Goal: Find specific page/section: Find specific page/section

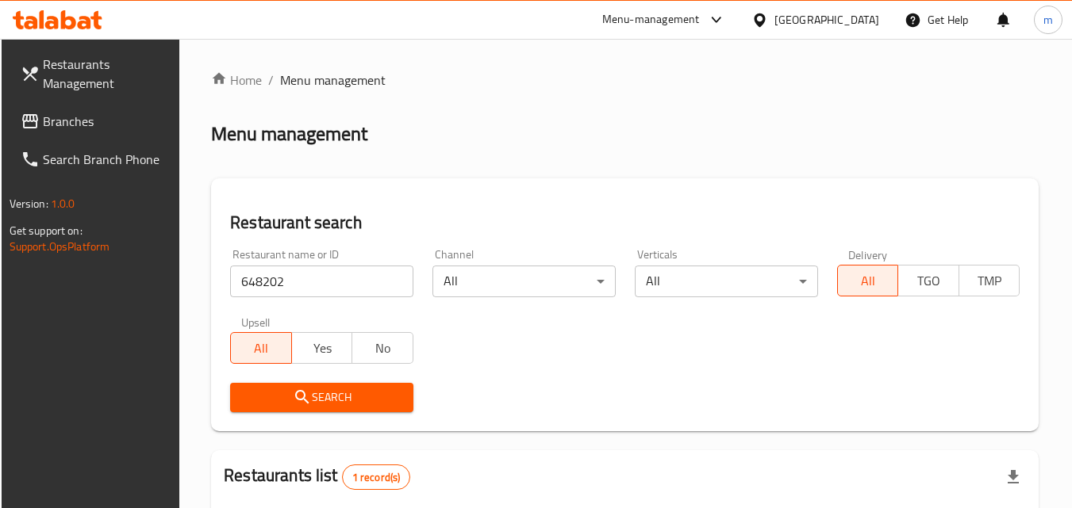
scroll to position [199, 0]
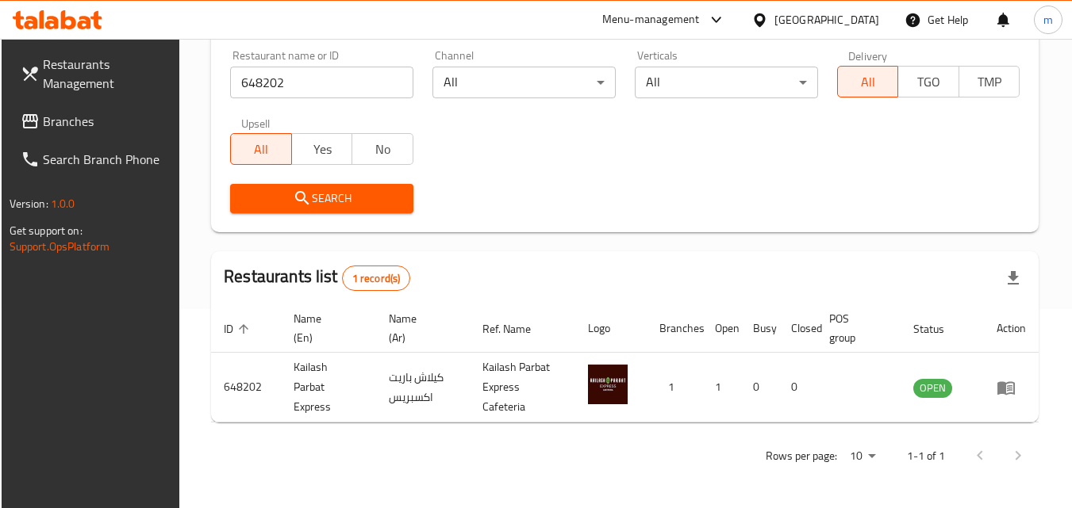
click at [768, 17] on icon at bounding box center [759, 20] width 17 height 17
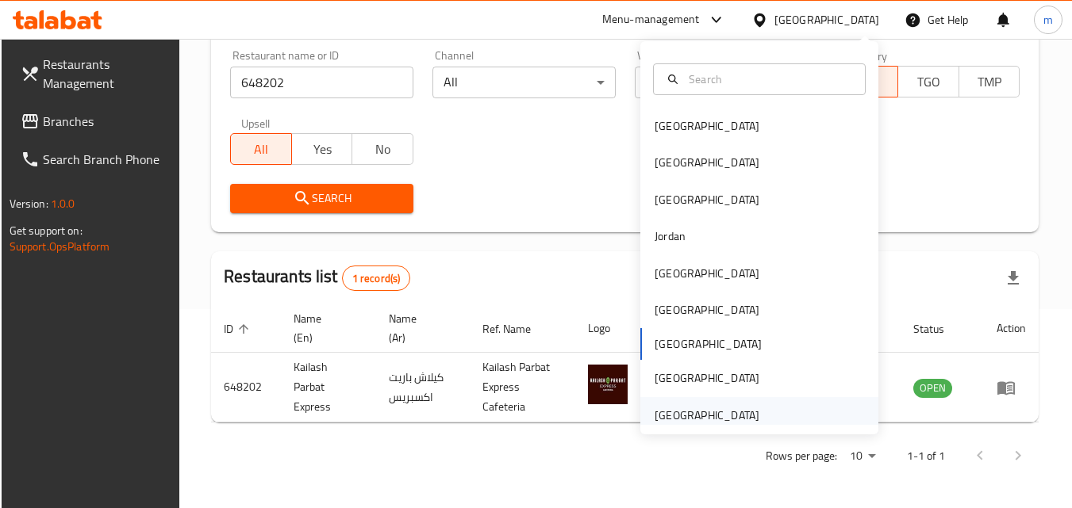
click at [723, 412] on div "[GEOGRAPHIC_DATA]" at bounding box center [706, 415] width 105 height 17
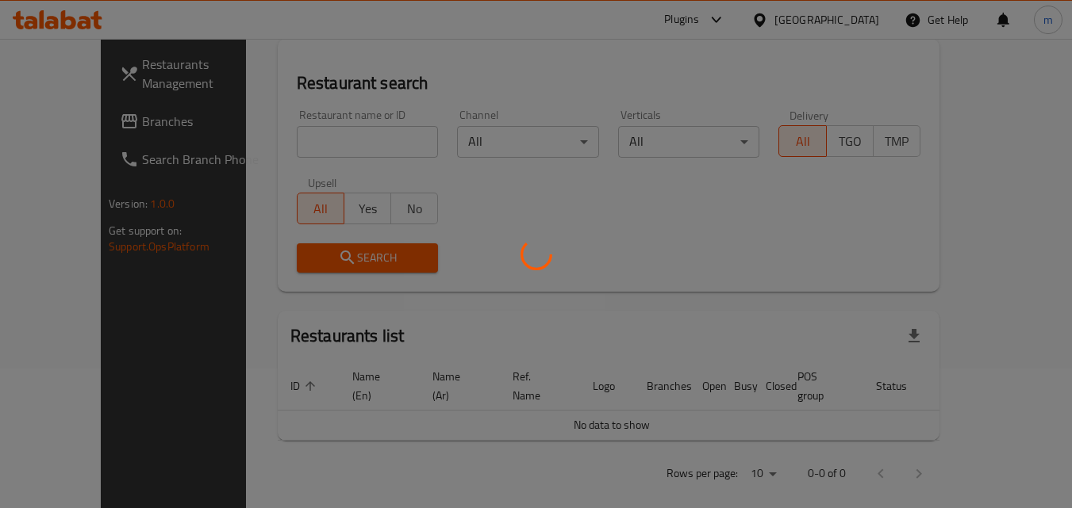
scroll to position [199, 0]
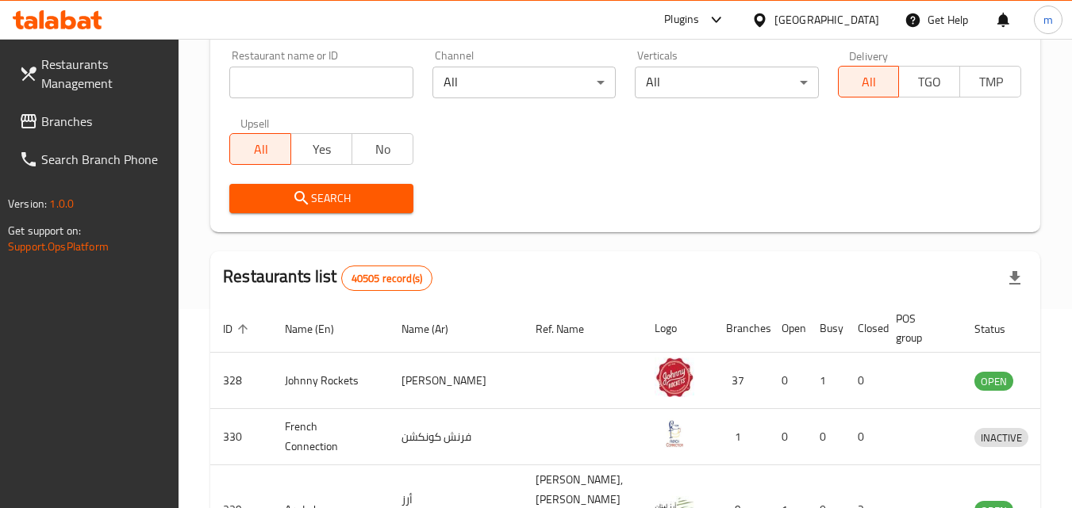
click at [86, 123] on span "Branches" at bounding box center [103, 121] width 125 height 19
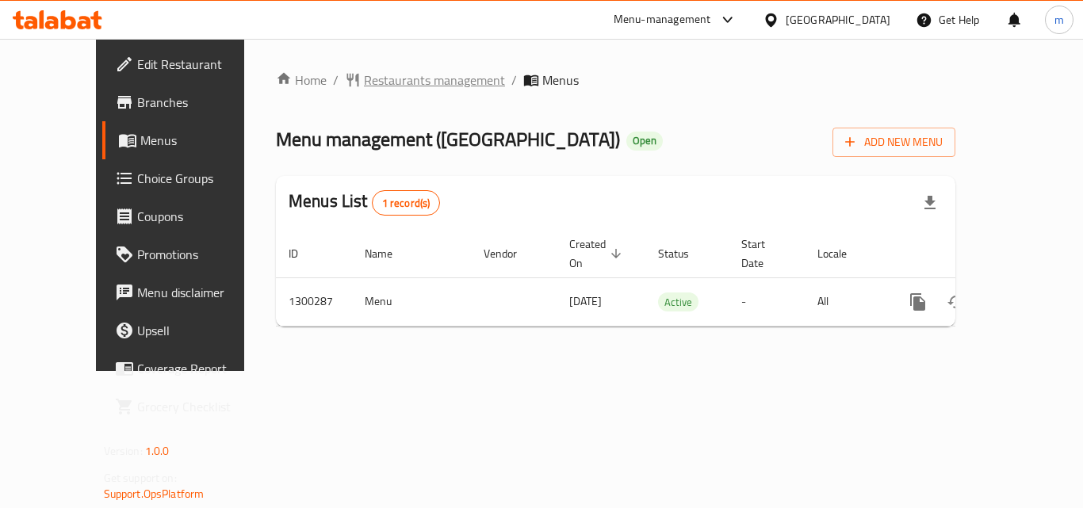
click at [382, 83] on span "Restaurants management" at bounding box center [434, 80] width 141 height 19
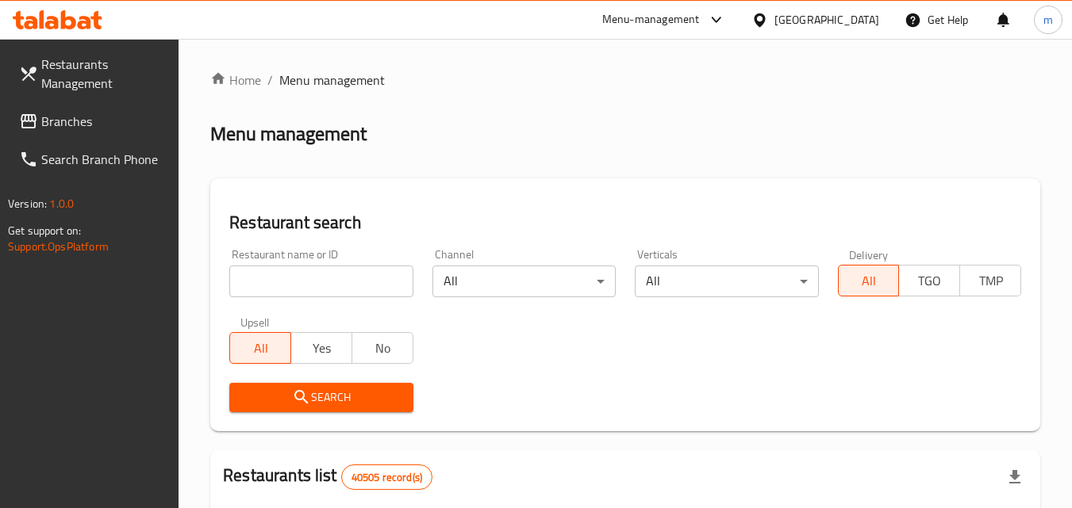
click at [336, 288] on input "search" at bounding box center [320, 282] width 183 height 32
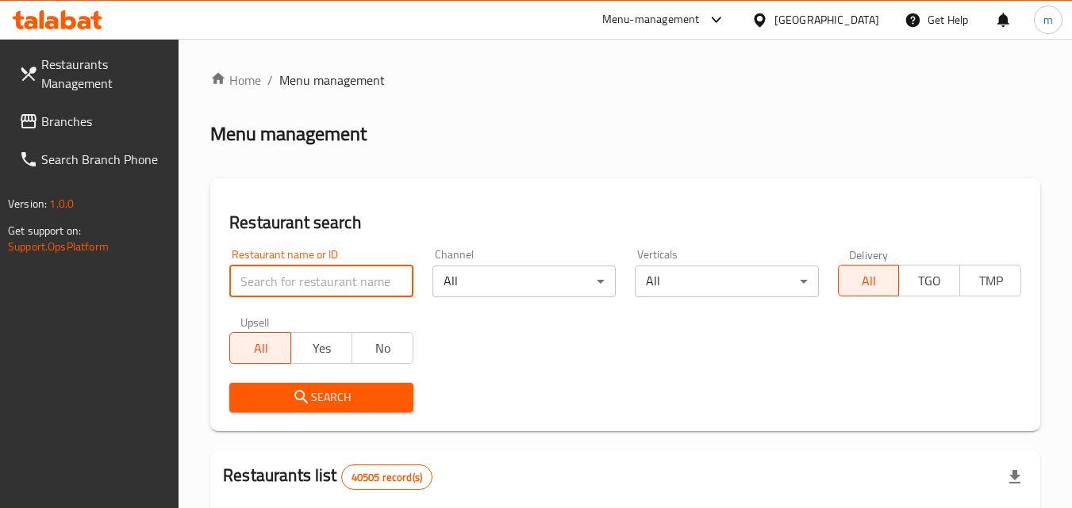
paste input "701719"
type input "701719"
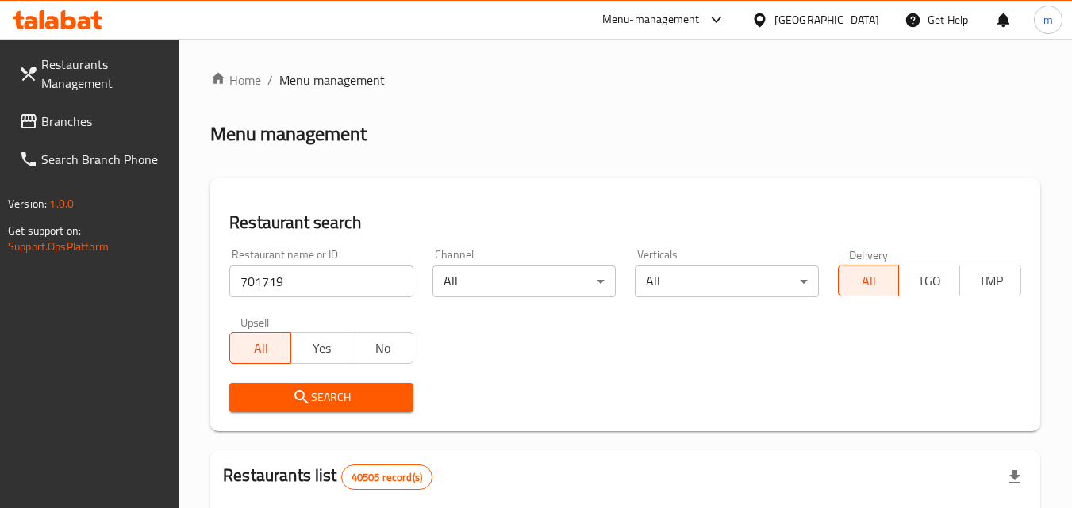
click at [354, 401] on span "Search" at bounding box center [321, 398] width 158 height 20
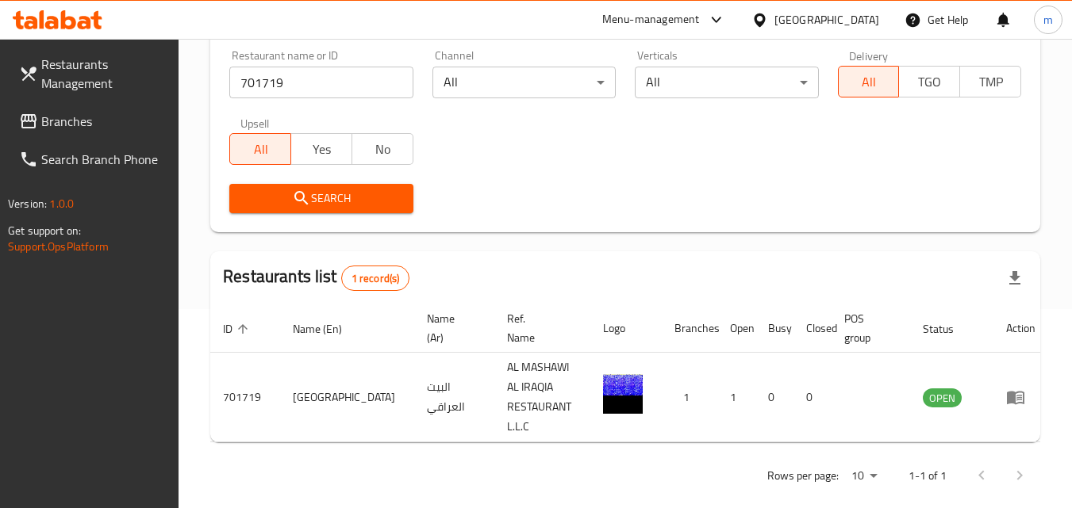
click at [762, 12] on icon at bounding box center [759, 20] width 17 height 17
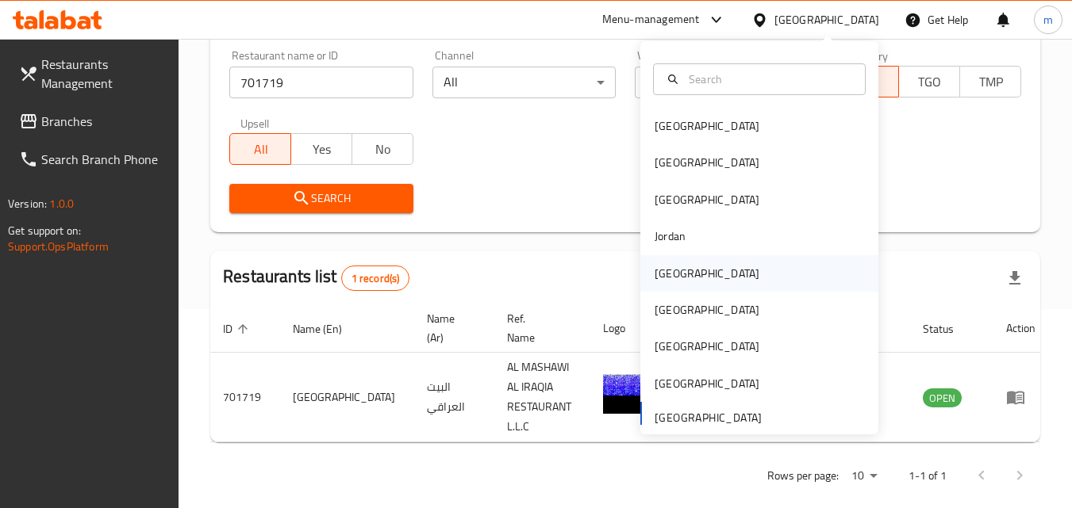
click at [673, 273] on div "[GEOGRAPHIC_DATA]" at bounding box center [706, 273] width 105 height 17
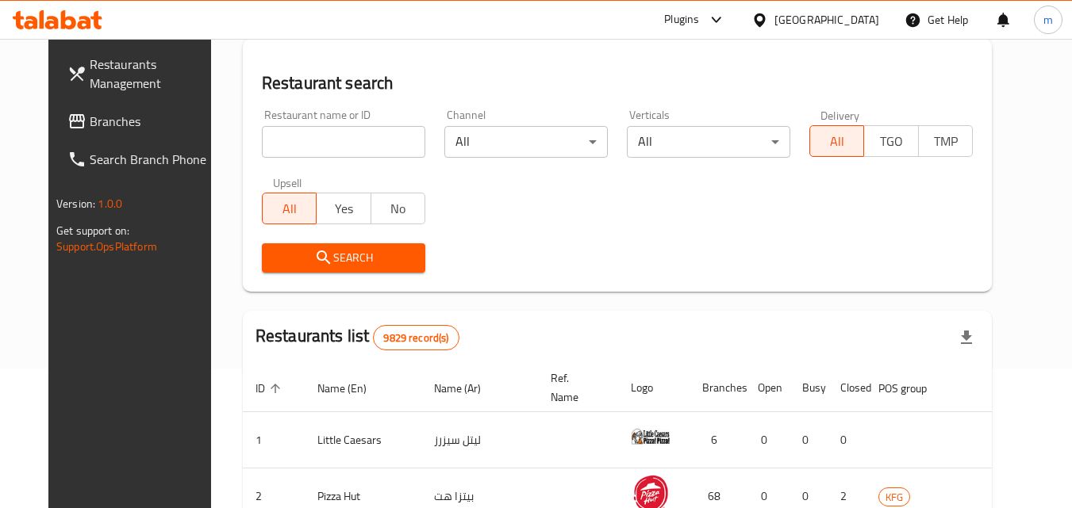
scroll to position [199, 0]
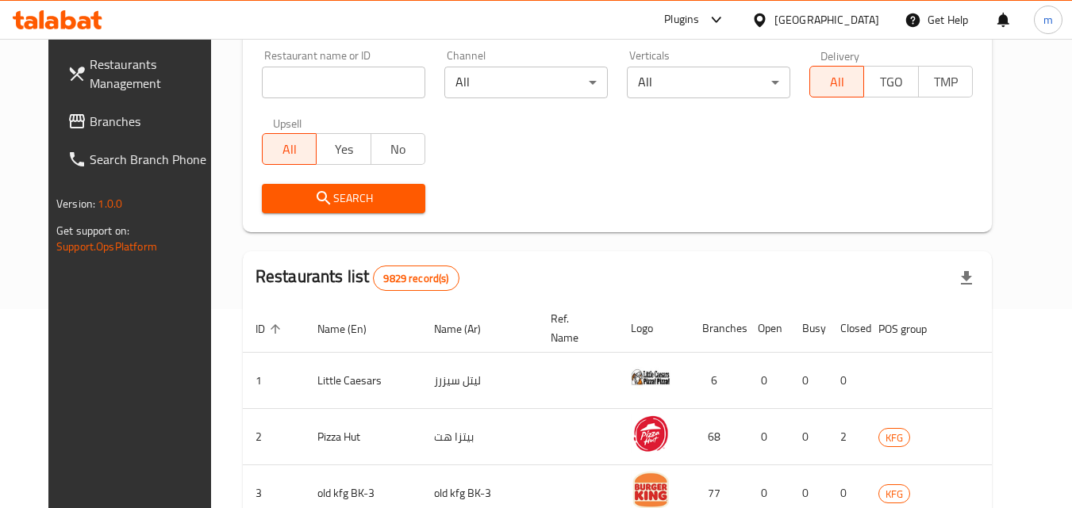
click at [94, 127] on span "Branches" at bounding box center [152, 121] width 125 height 19
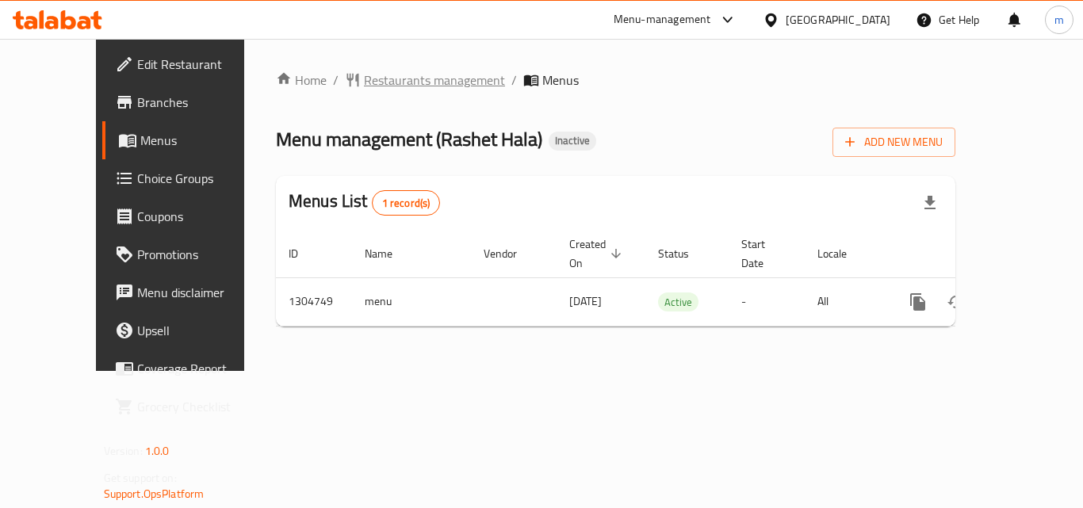
click at [401, 82] on span "Restaurants management" at bounding box center [434, 80] width 141 height 19
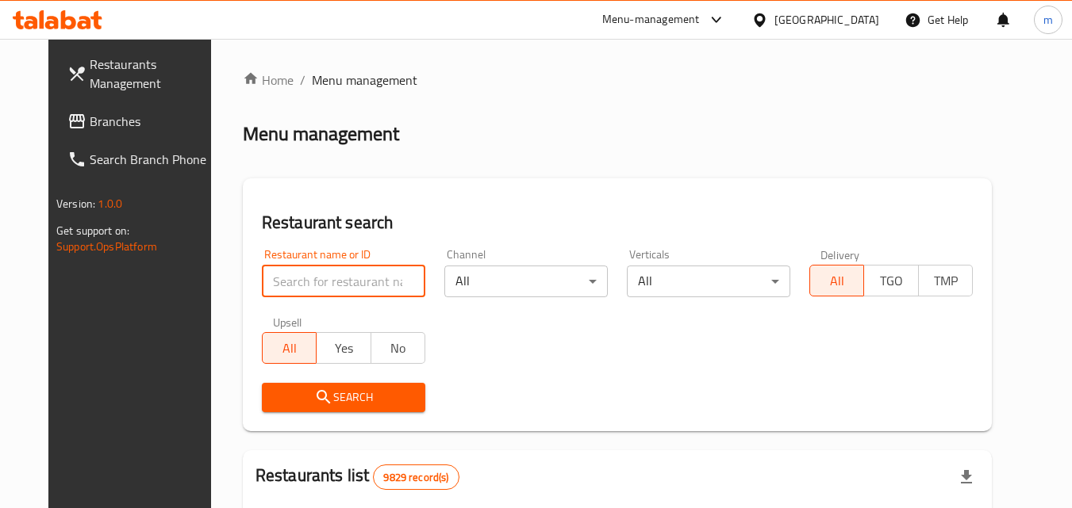
click at [333, 285] on input "search" at bounding box center [343, 282] width 163 height 32
paste input "703402"
type input "703402"
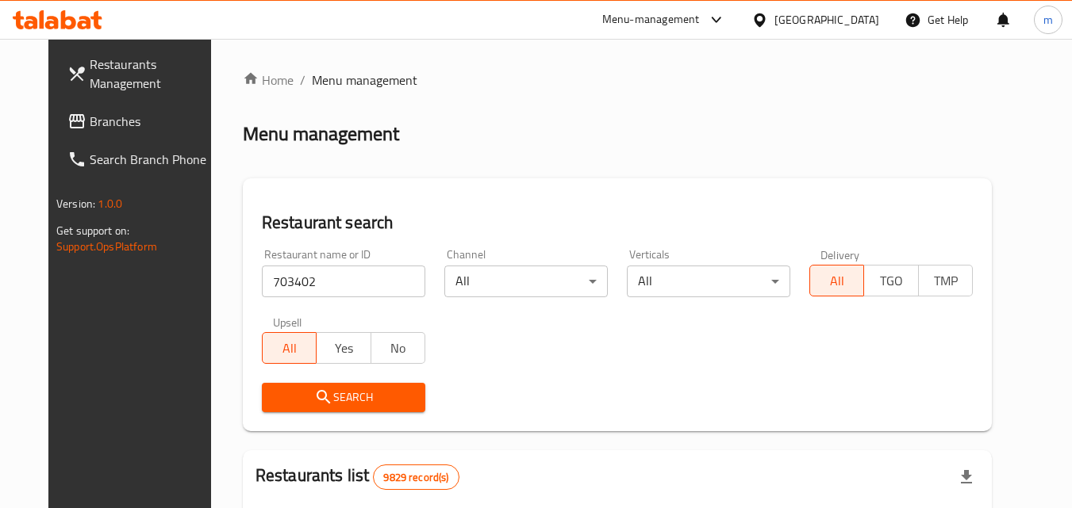
click at [321, 393] on span "Search" at bounding box center [343, 398] width 138 height 20
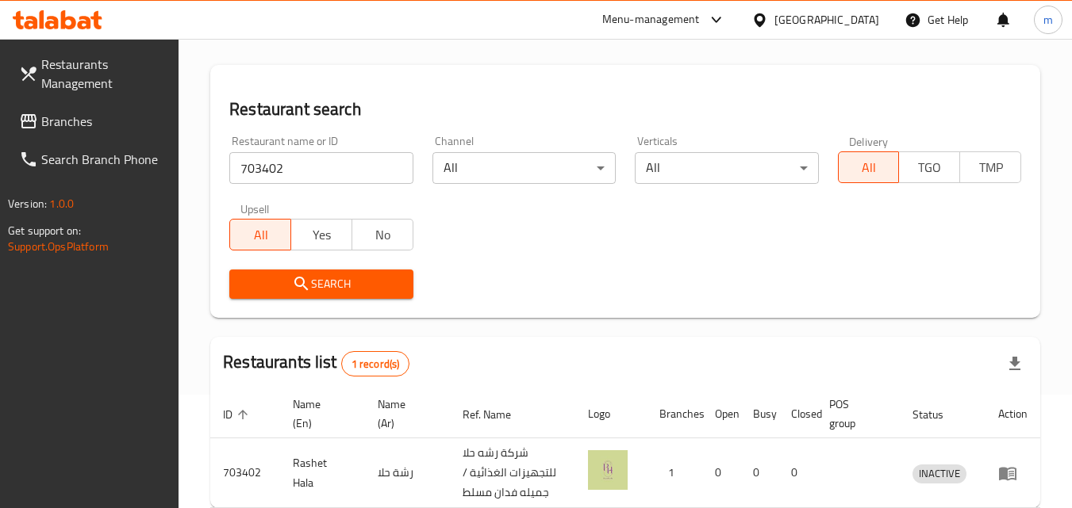
scroll to position [199, 0]
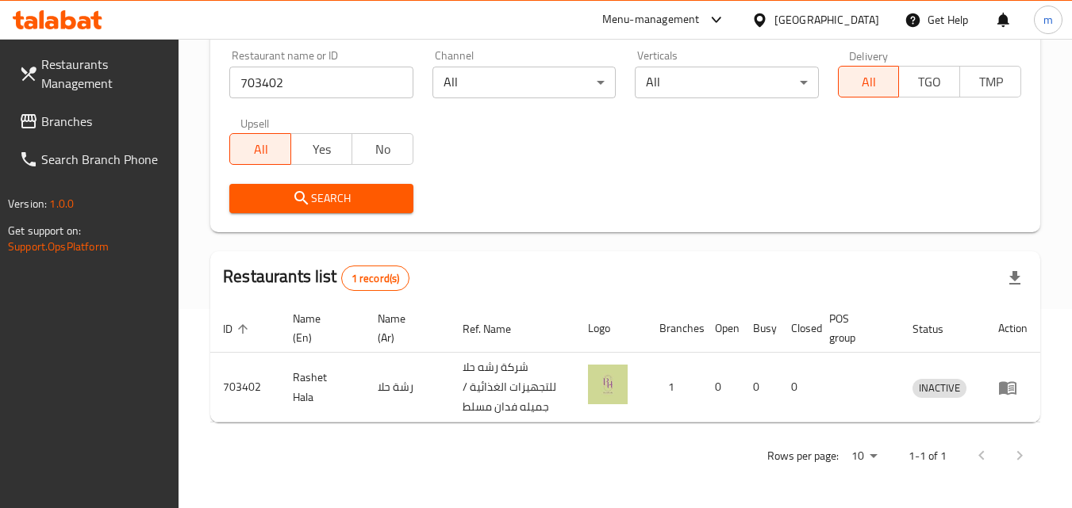
click at [768, 19] on icon at bounding box center [759, 20] width 17 height 17
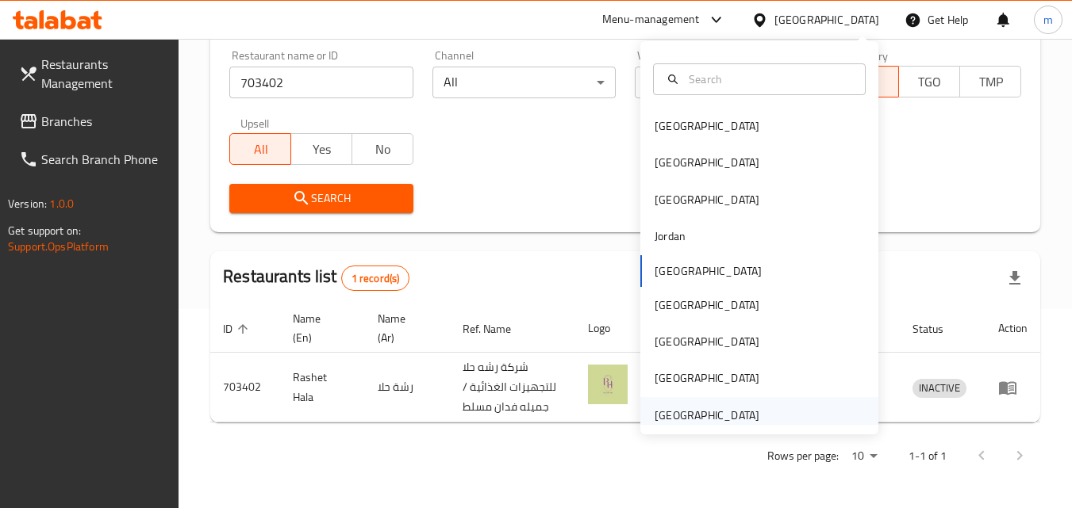
click at [729, 413] on div "[GEOGRAPHIC_DATA]" at bounding box center [706, 415] width 105 height 17
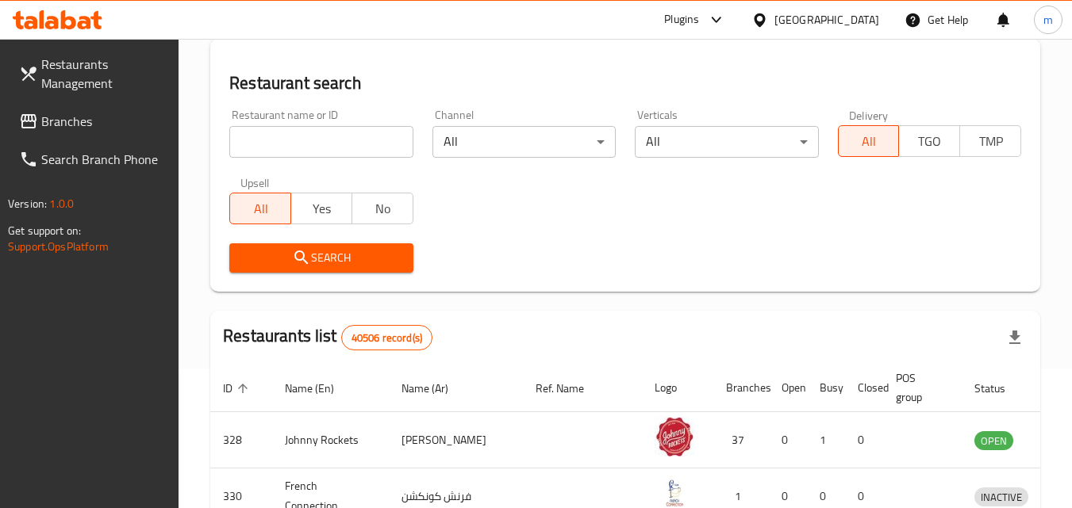
scroll to position [199, 0]
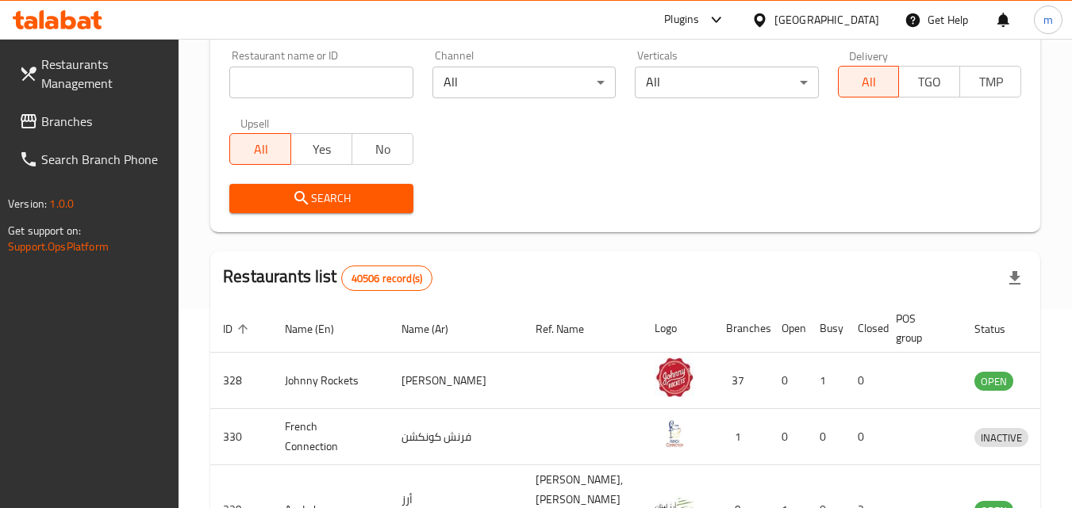
click at [66, 117] on span "Branches" at bounding box center [103, 121] width 125 height 19
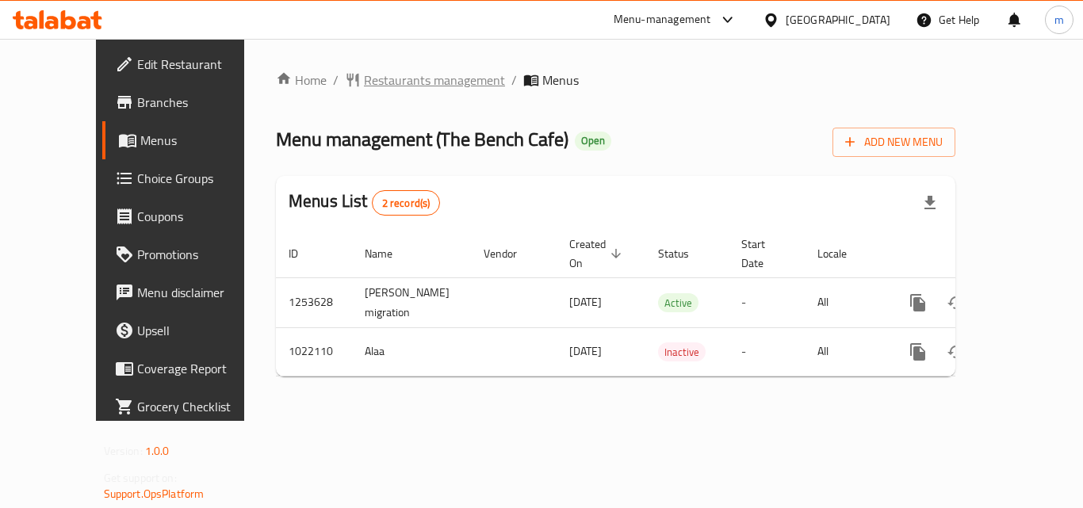
click at [394, 86] on span "Restaurants management" at bounding box center [434, 80] width 141 height 19
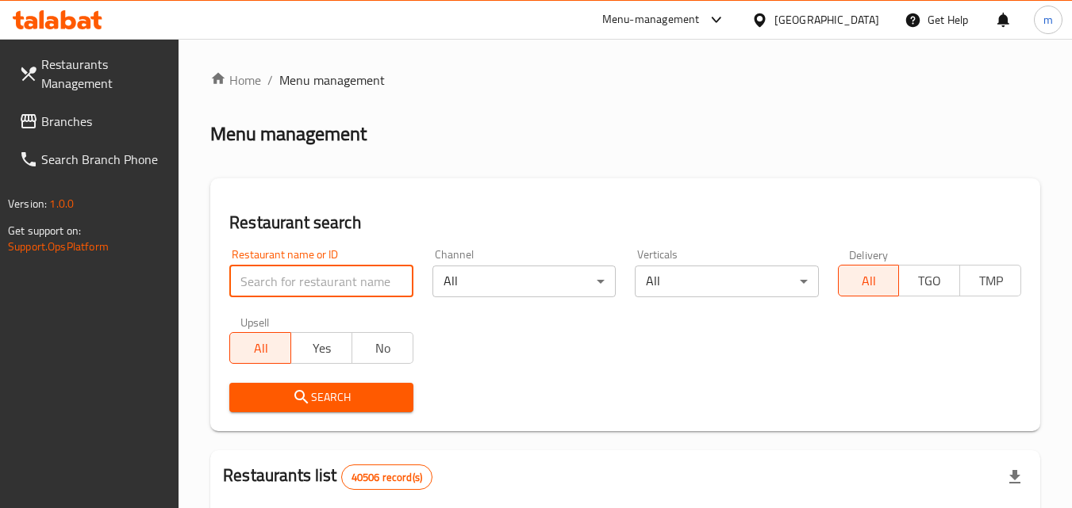
click at [318, 282] on input "search" at bounding box center [320, 282] width 183 height 32
paste input "660963"
type input "660963"
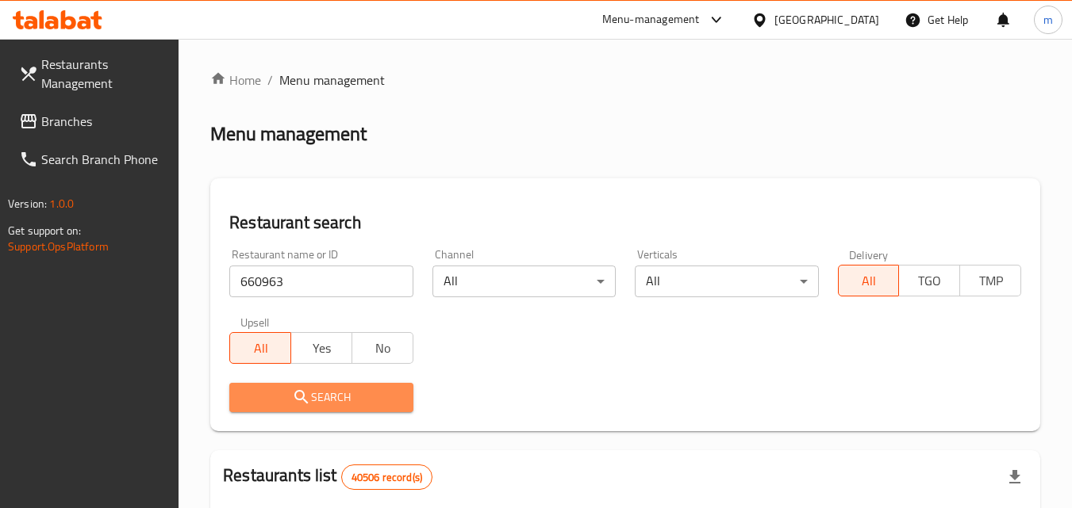
click at [360, 393] on span "Search" at bounding box center [321, 398] width 158 height 20
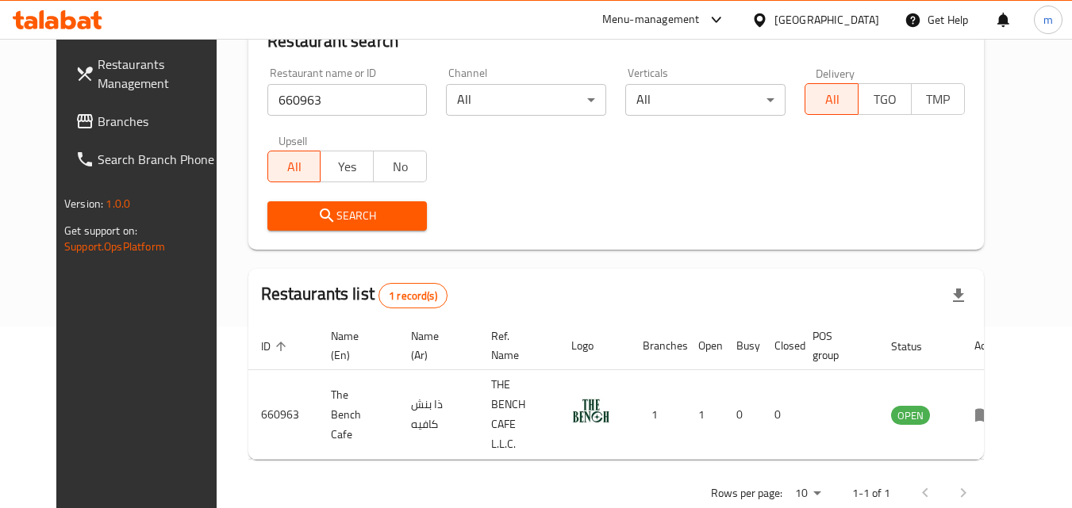
scroll to position [186, 0]
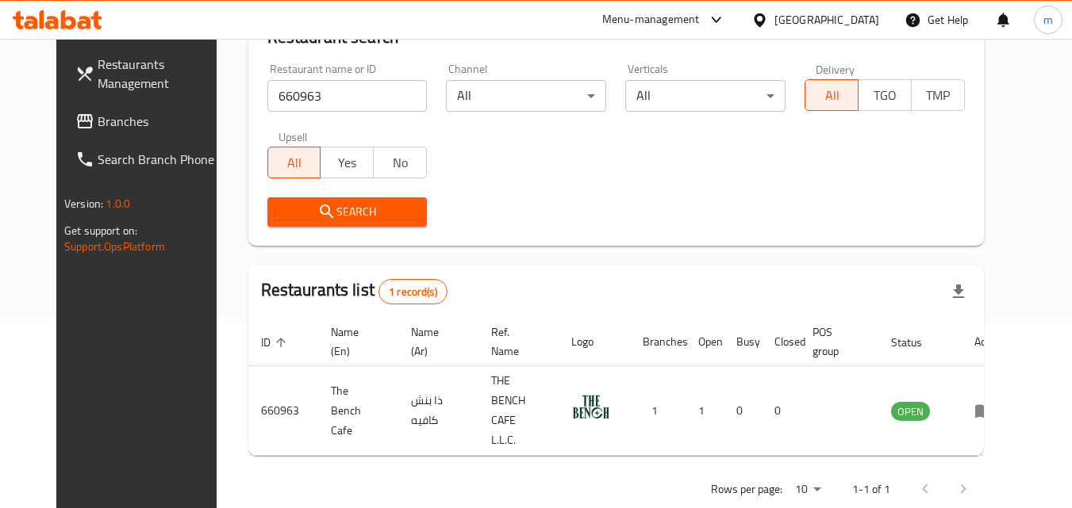
click at [104, 121] on span "Branches" at bounding box center [160, 121] width 125 height 19
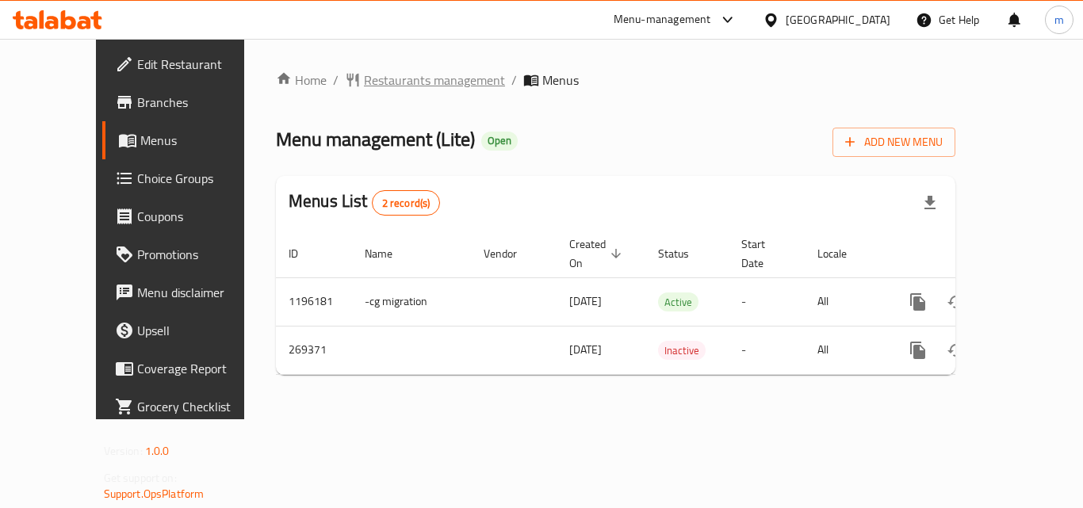
click at [417, 79] on span "Restaurants management" at bounding box center [434, 80] width 141 height 19
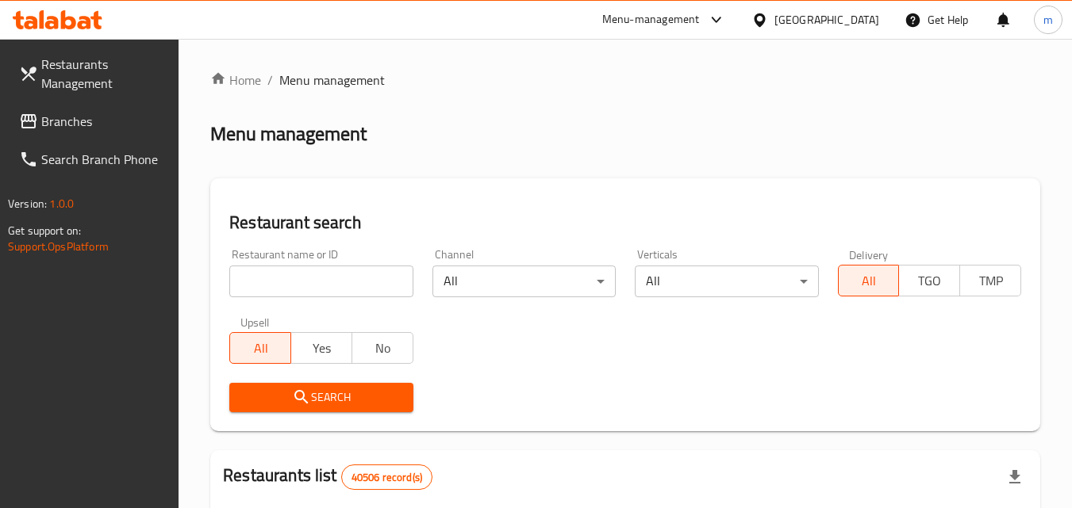
click at [310, 288] on input "search" at bounding box center [320, 282] width 183 height 32
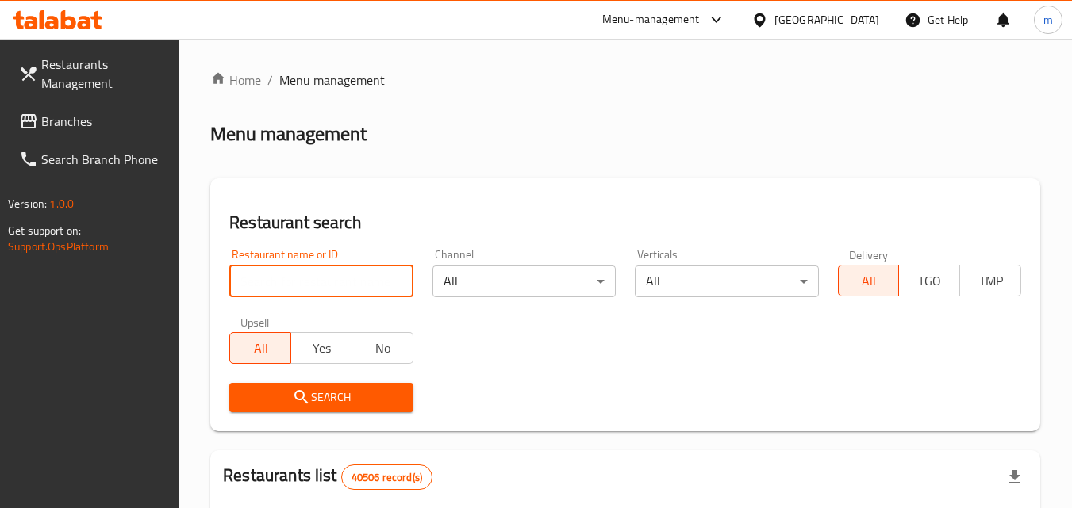
paste input "627739"
type input "627739"
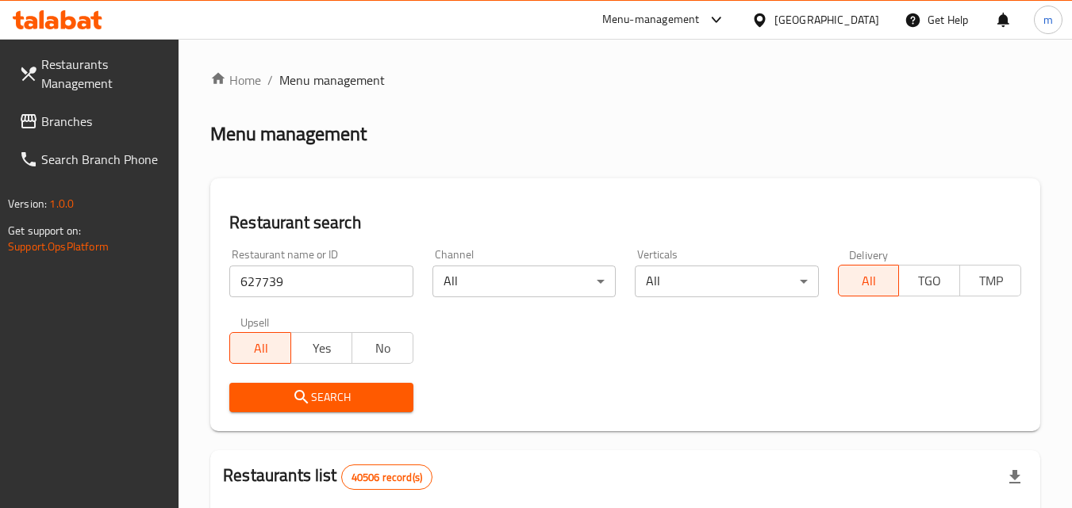
click at [297, 396] on icon "submit" at bounding box center [301, 397] width 19 height 19
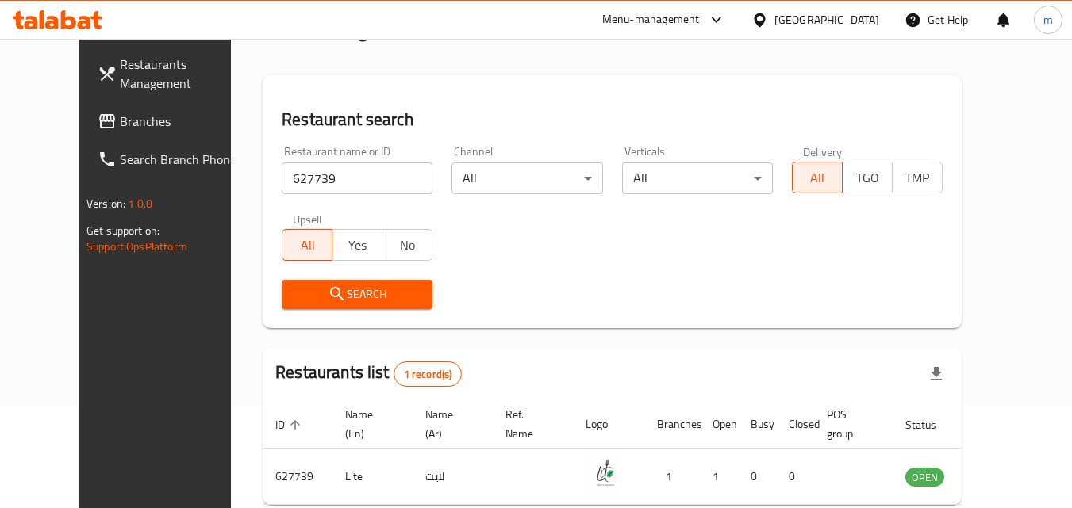
scroll to position [186, 0]
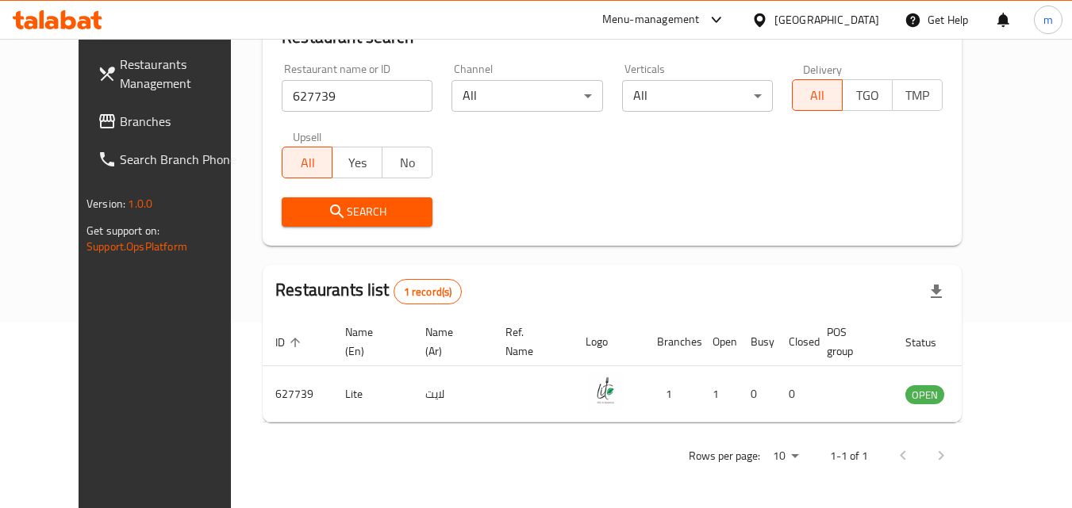
click at [753, 16] on icon at bounding box center [759, 20] width 17 height 17
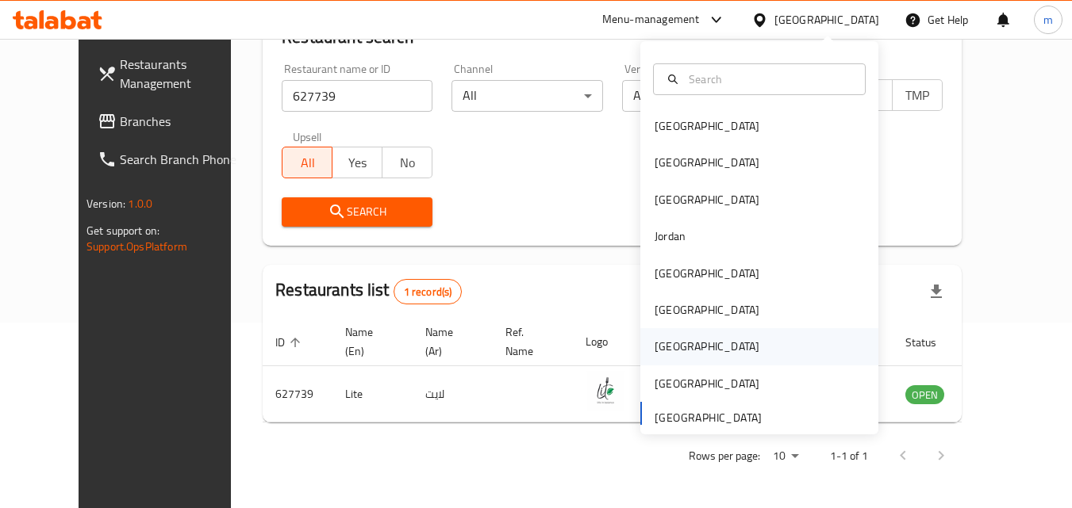
click at [671, 347] on div "[GEOGRAPHIC_DATA]" at bounding box center [707, 346] width 130 height 36
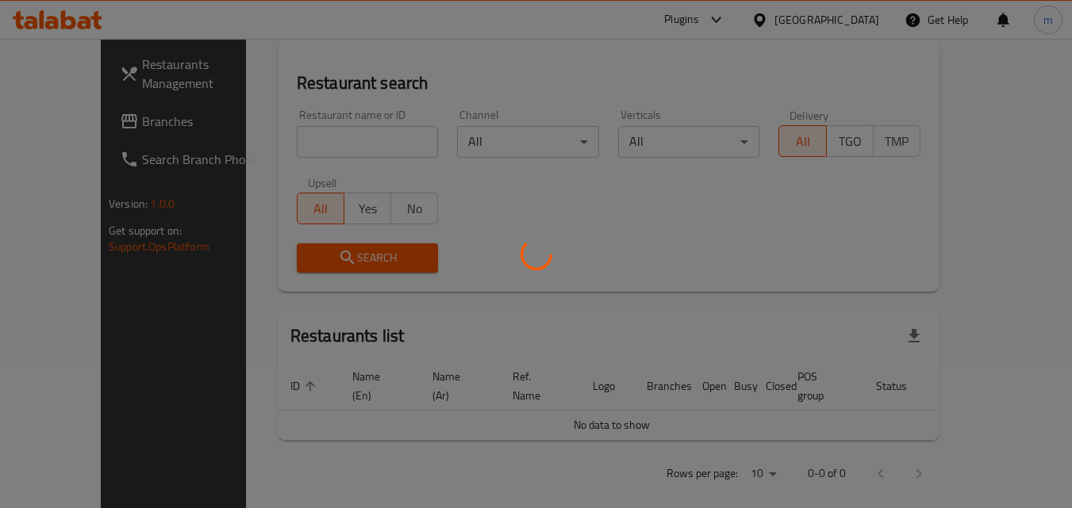
scroll to position [186, 0]
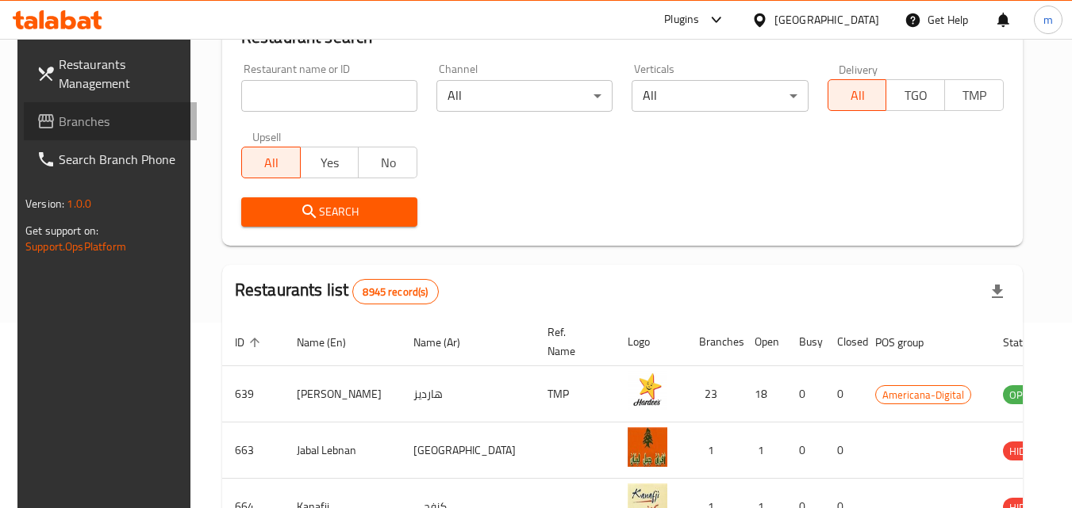
click at [67, 116] on span "Branches" at bounding box center [121, 121] width 125 height 19
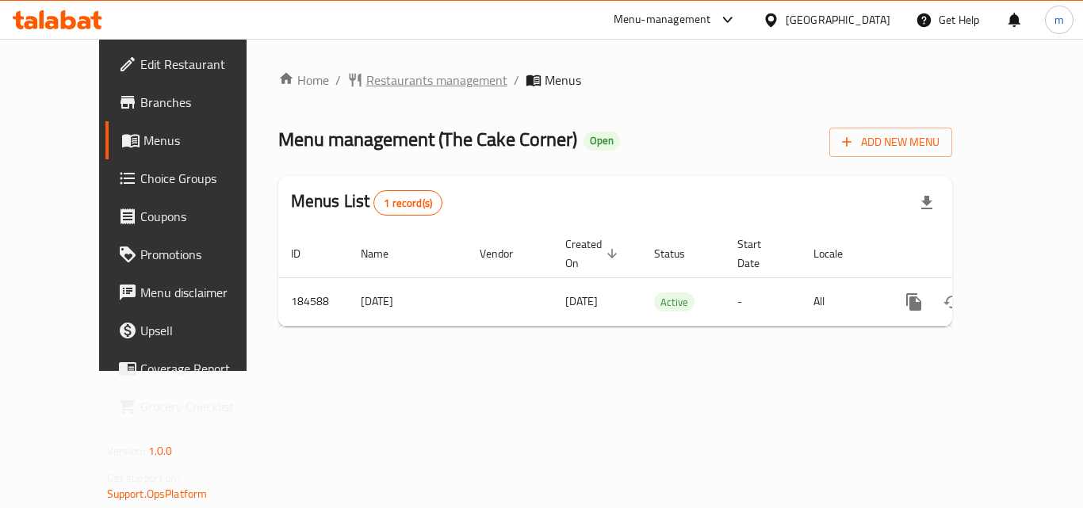
click at [366, 82] on span "Restaurants management" at bounding box center [436, 80] width 141 height 19
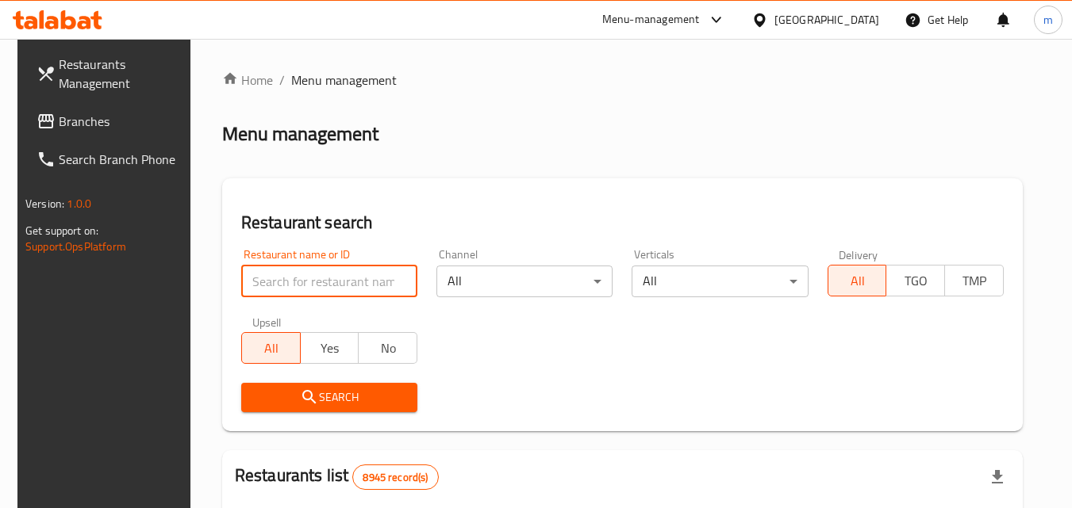
click at [328, 278] on input "search" at bounding box center [329, 282] width 176 height 32
paste input "619600"
type input "619600"
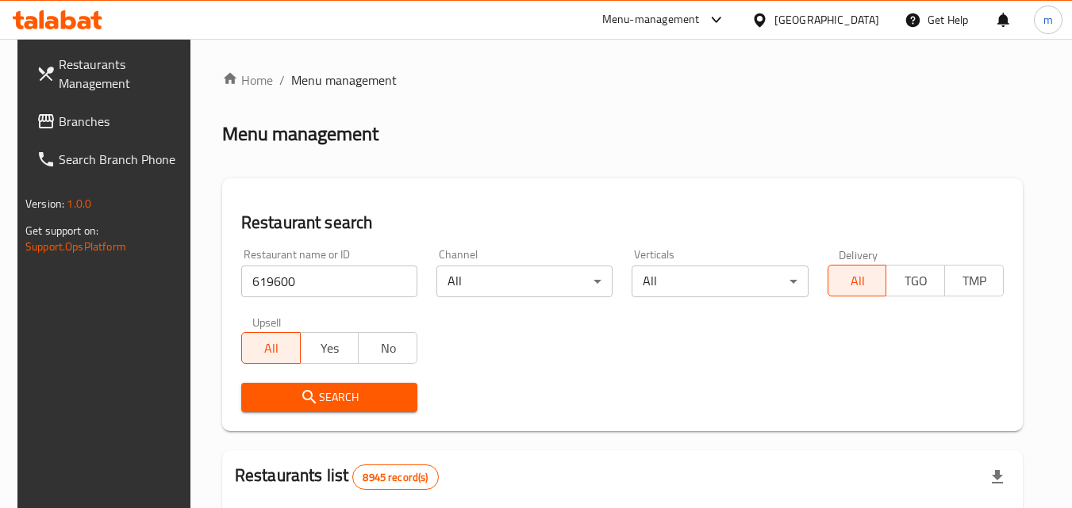
click at [342, 397] on span "Search" at bounding box center [329, 398] width 151 height 20
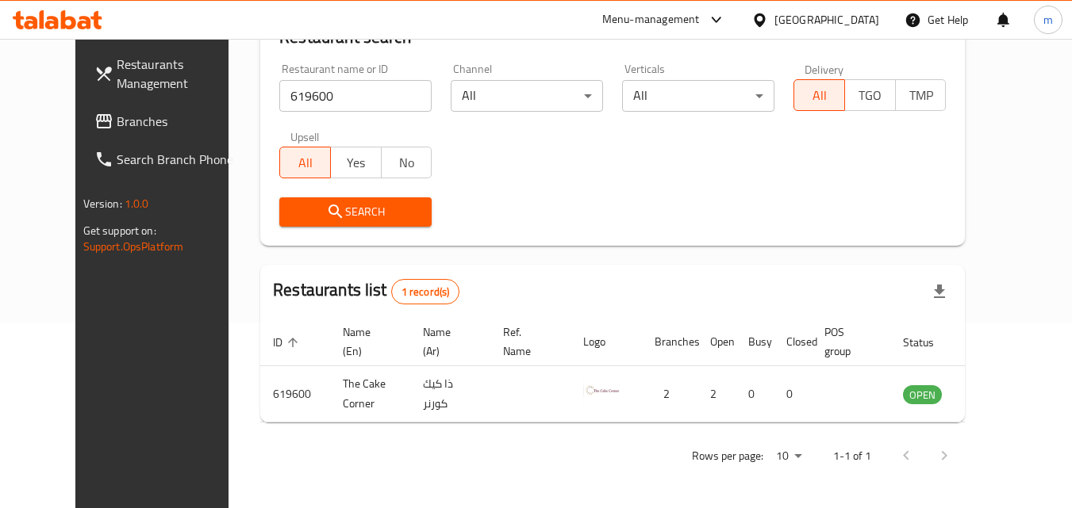
scroll to position [154, 0]
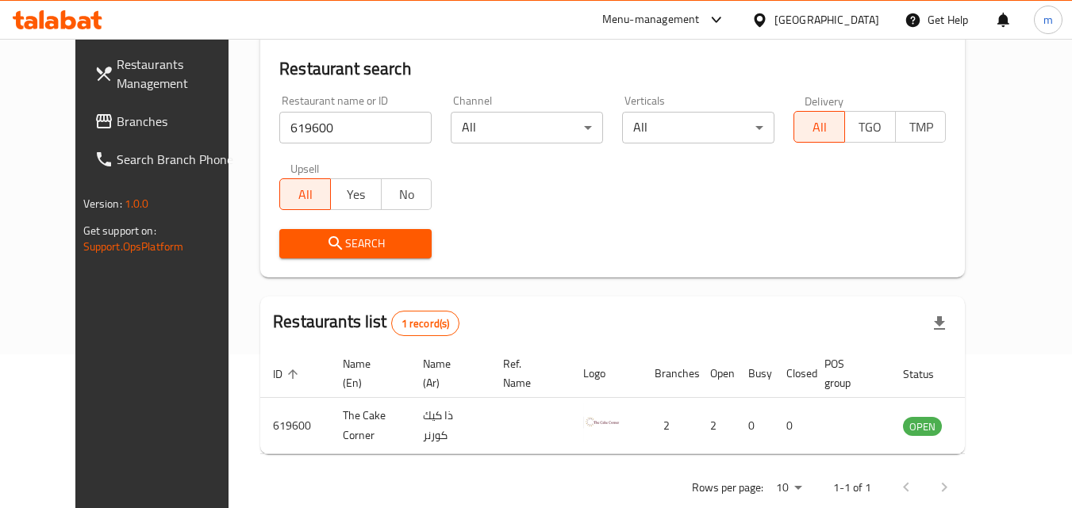
click at [827, 23] on div "[GEOGRAPHIC_DATA]" at bounding box center [814, 20] width 153 height 38
click at [768, 23] on icon at bounding box center [759, 20] width 17 height 17
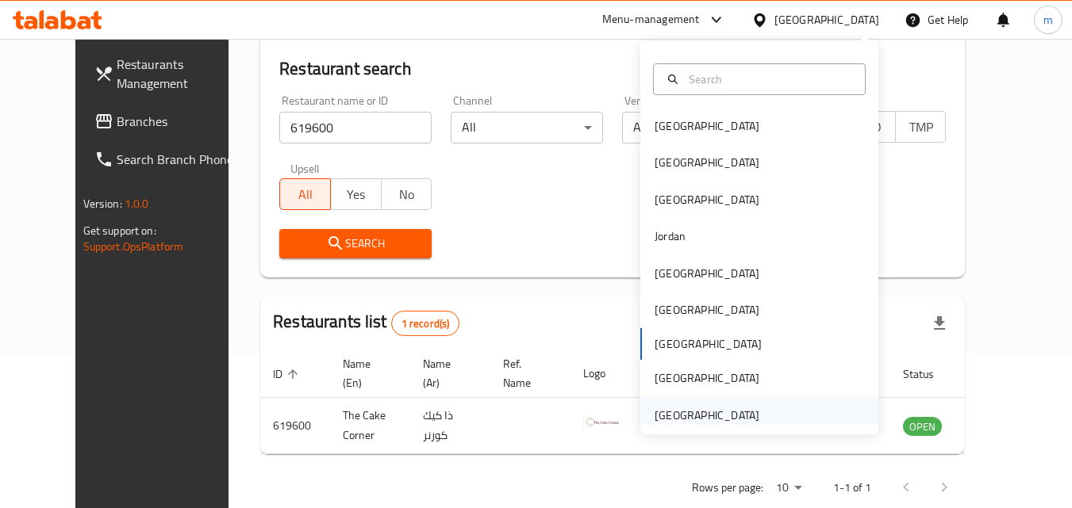
click at [761, 409] on div "[GEOGRAPHIC_DATA]" at bounding box center [759, 415] width 238 height 36
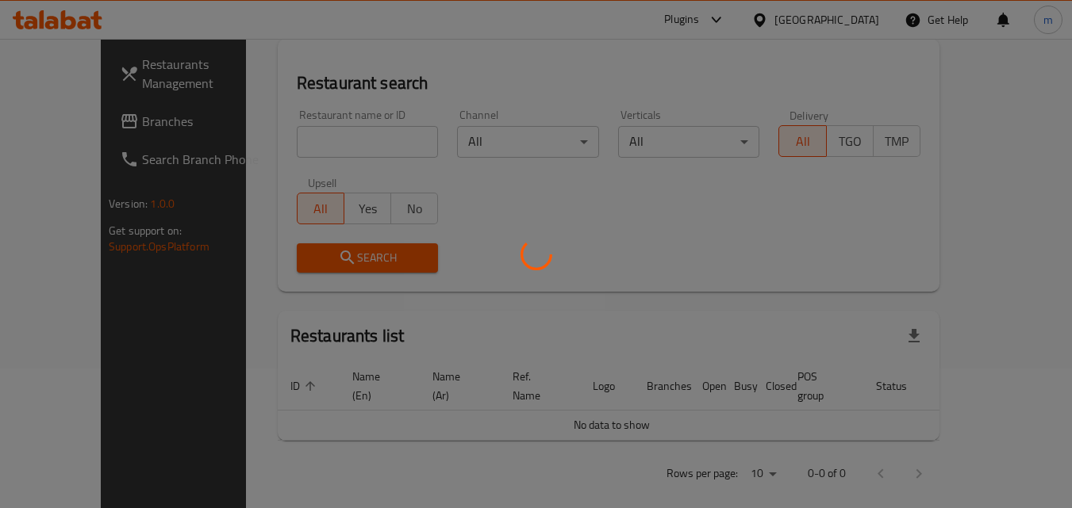
scroll to position [154, 0]
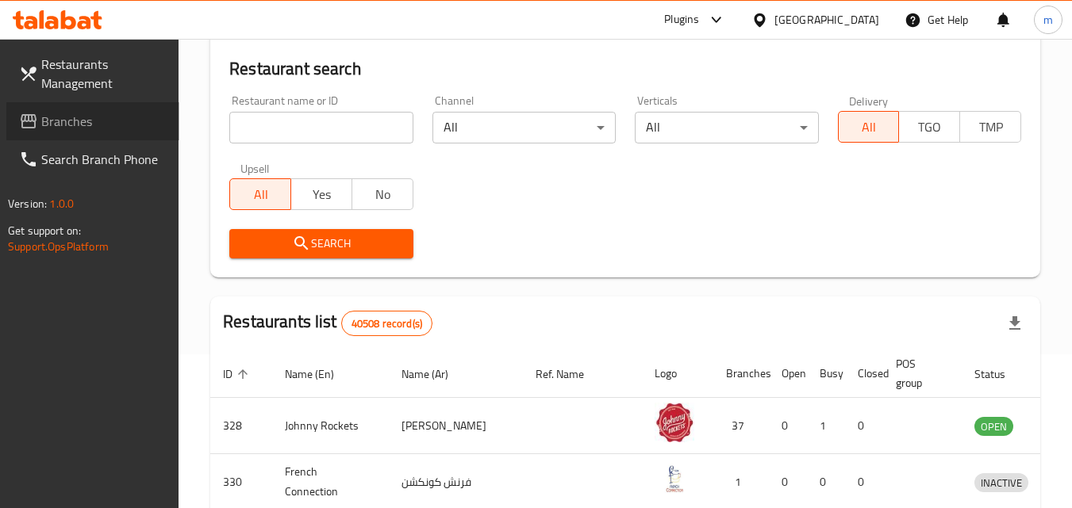
click at [71, 130] on span "Branches" at bounding box center [103, 121] width 125 height 19
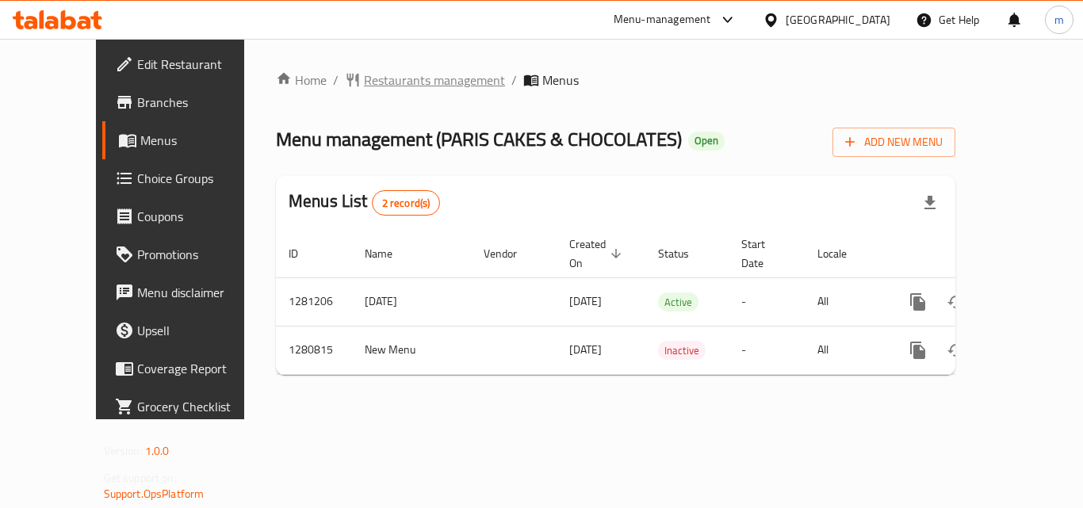
click at [385, 77] on span "Restaurants management" at bounding box center [434, 80] width 141 height 19
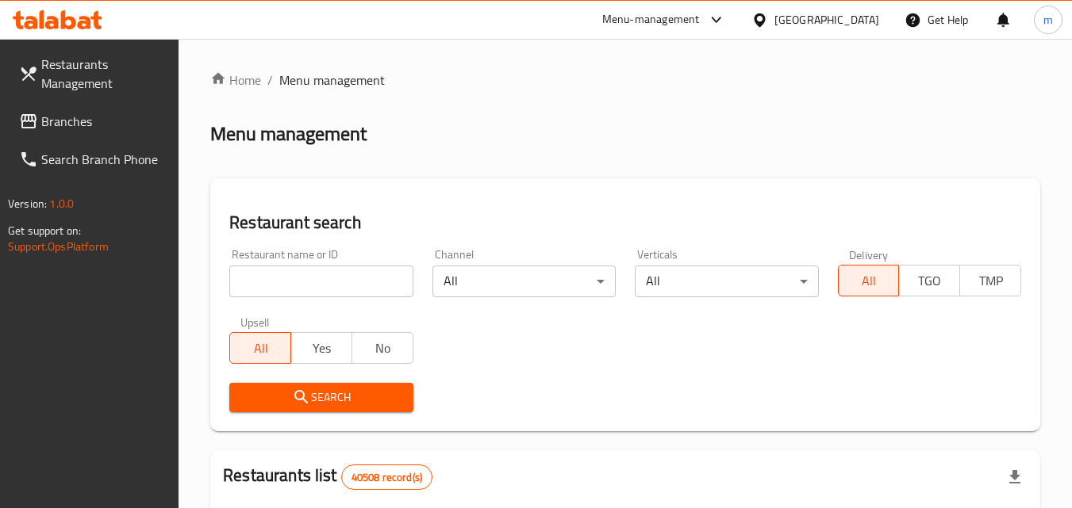
click at [264, 274] on input "search" at bounding box center [320, 282] width 183 height 32
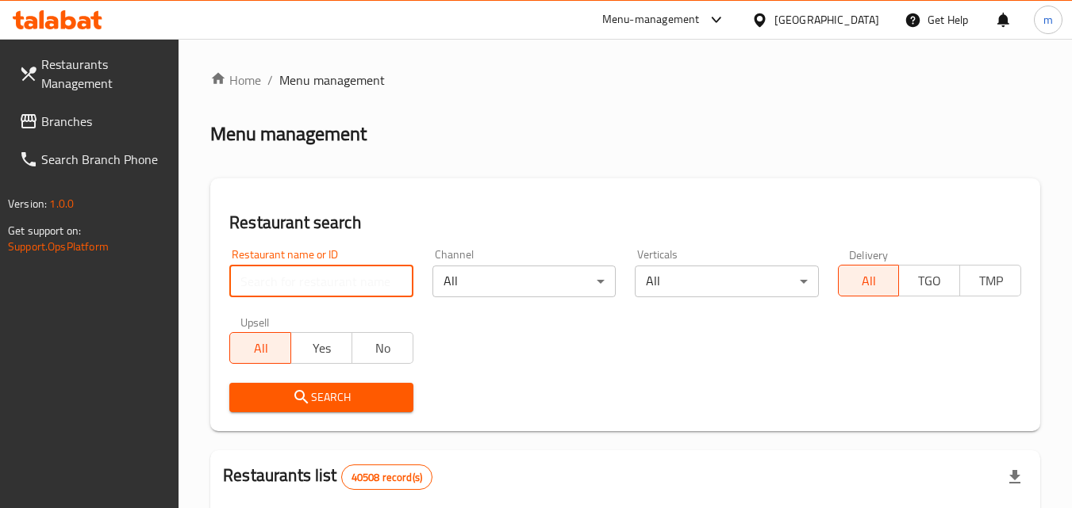
paste input "694009"
type input "694009"
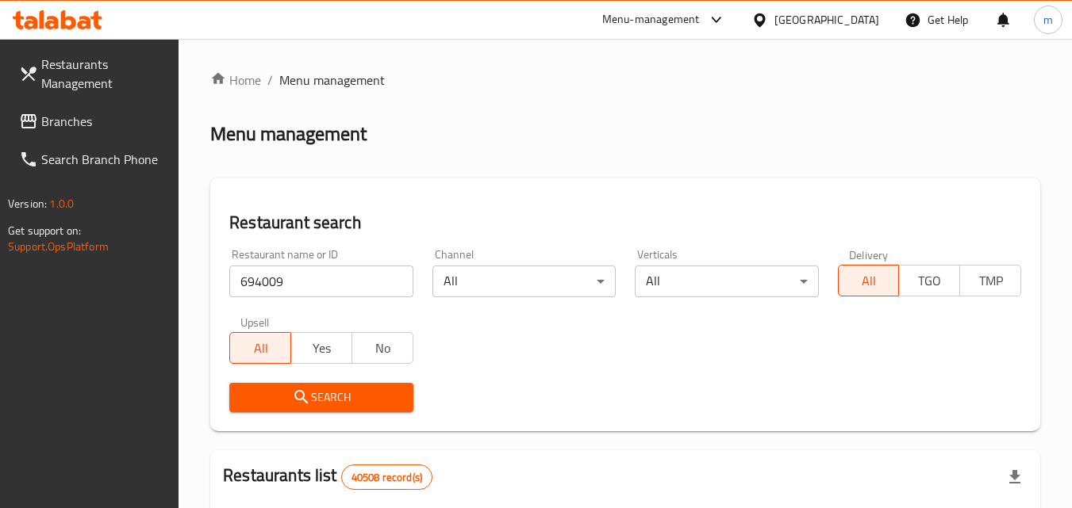
click at [284, 401] on span "Search" at bounding box center [321, 398] width 158 height 20
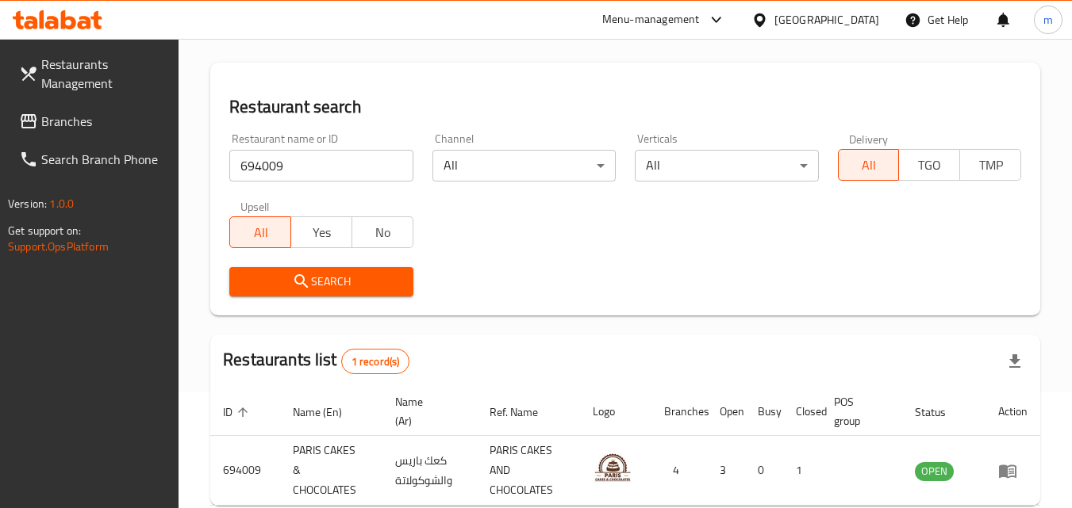
scroll to position [199, 0]
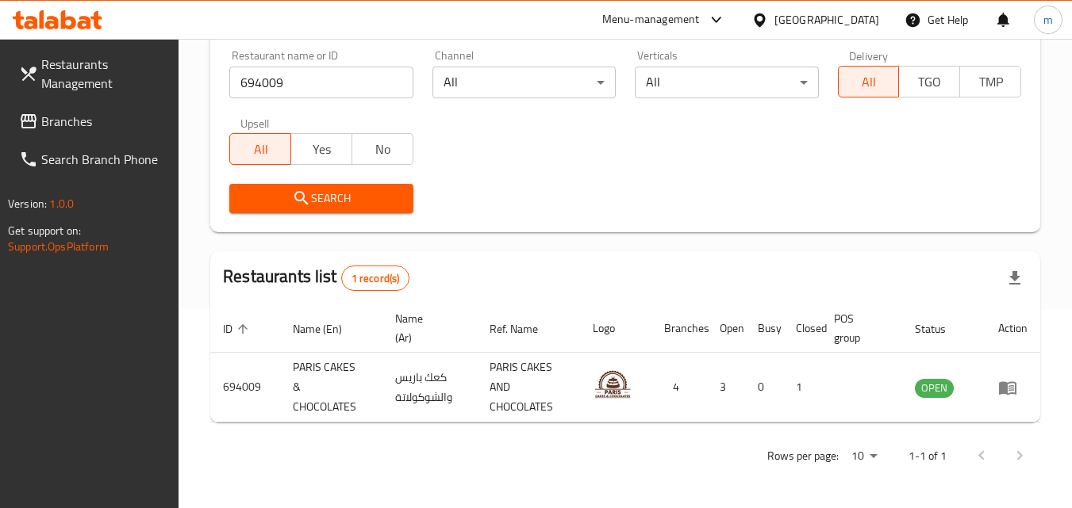
click at [765, 13] on icon at bounding box center [759, 20] width 17 height 17
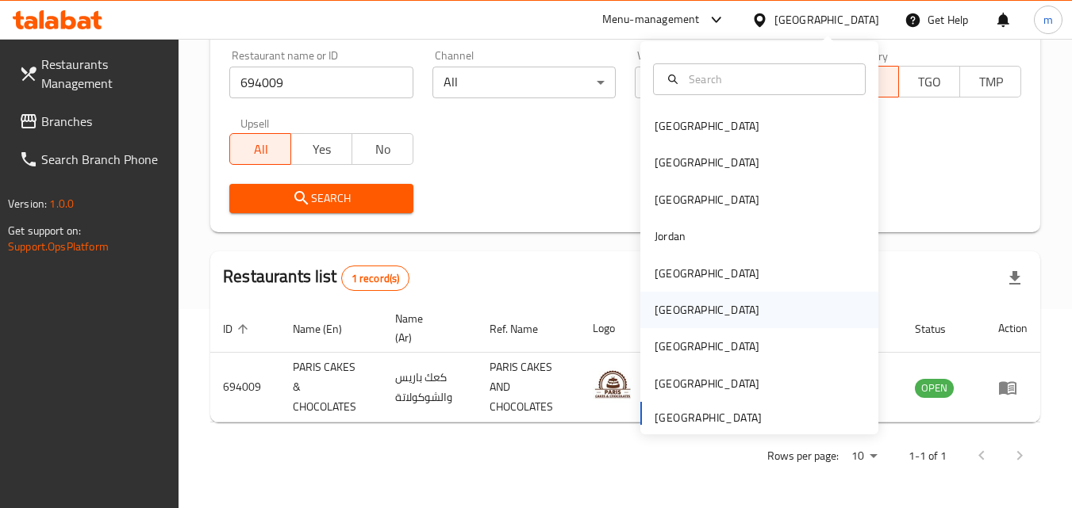
click at [661, 309] on div "[GEOGRAPHIC_DATA]" at bounding box center [706, 309] width 105 height 17
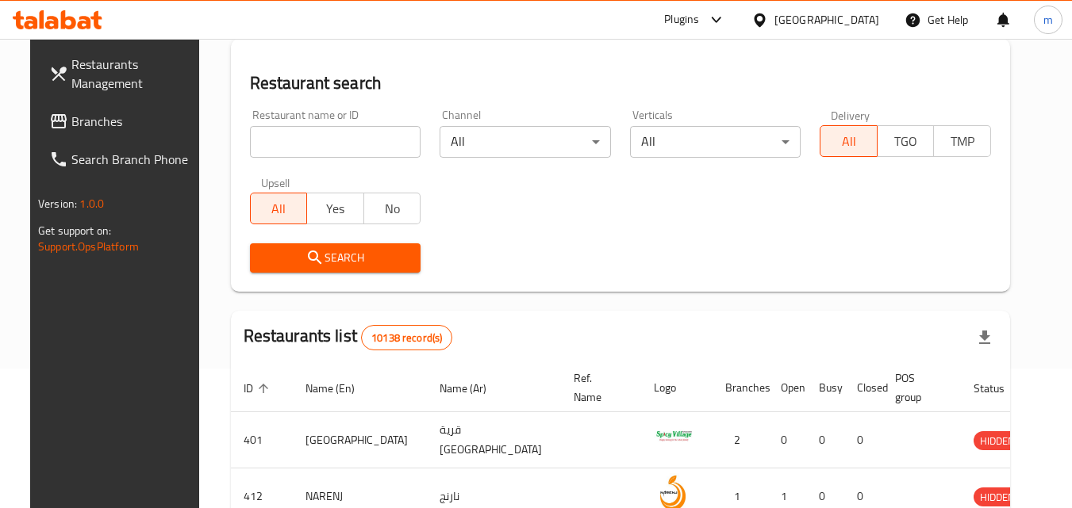
scroll to position [199, 0]
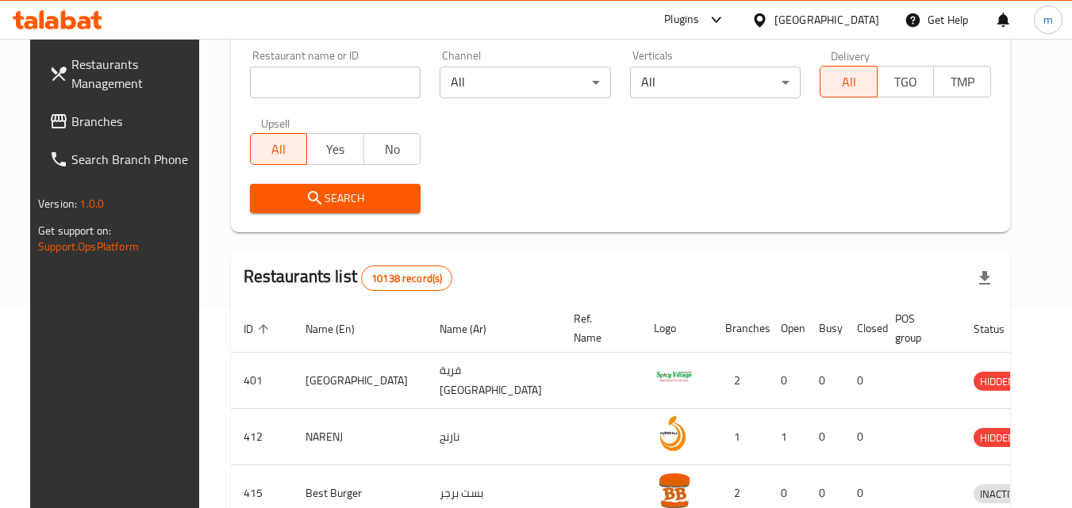
click at [74, 117] on span "Branches" at bounding box center [133, 121] width 125 height 19
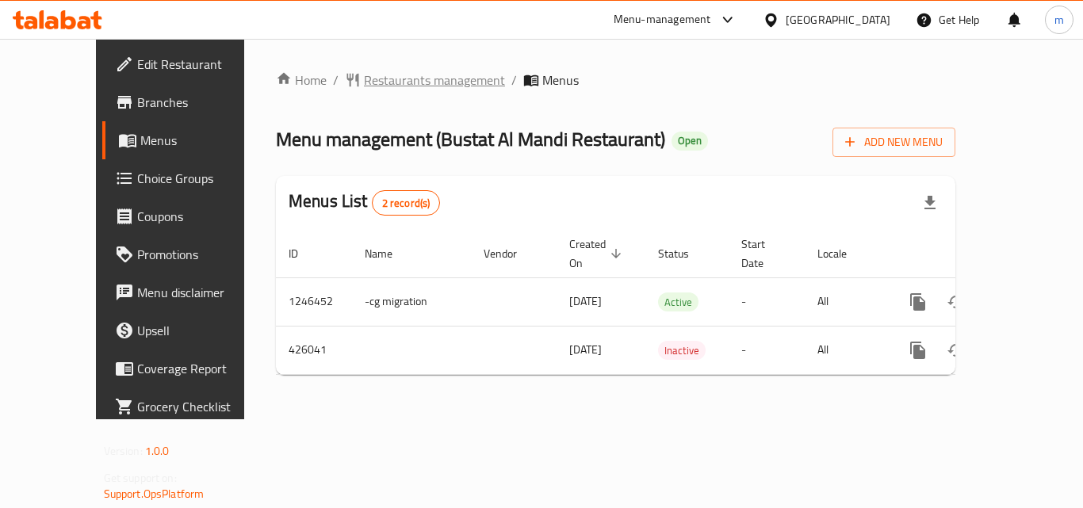
click at [382, 78] on span "Restaurants management" at bounding box center [434, 80] width 141 height 19
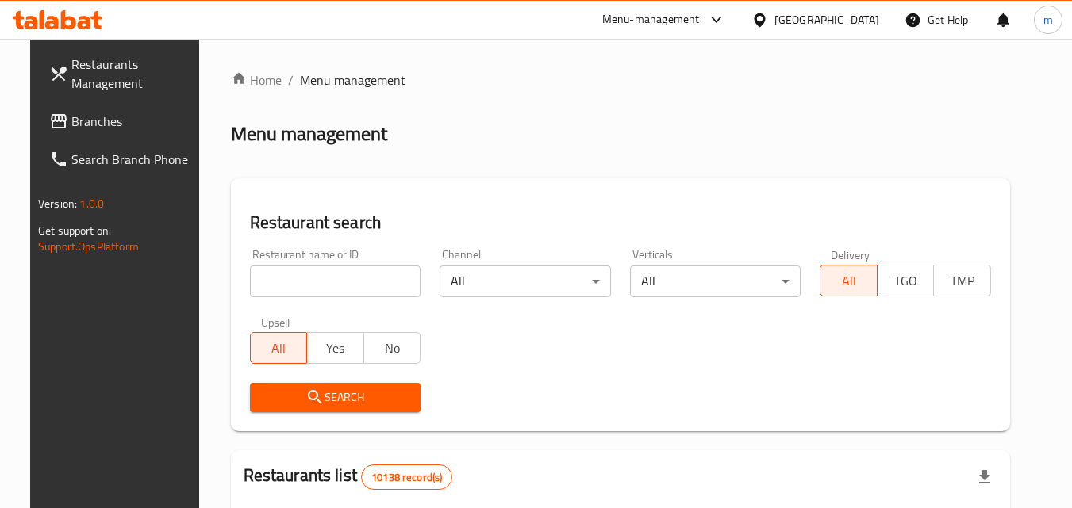
click at [285, 285] on input "search" at bounding box center [335, 282] width 171 height 32
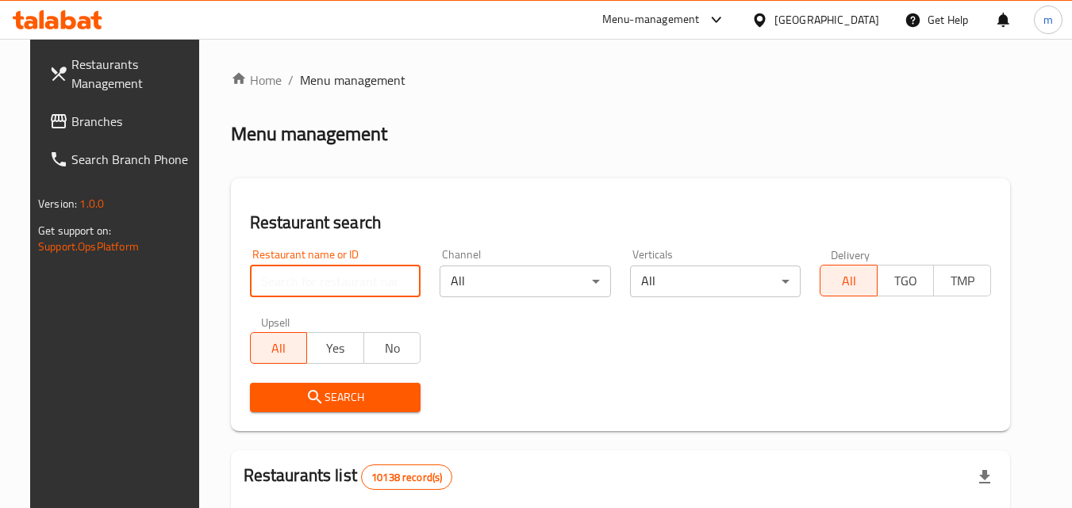
paste input "632414/"
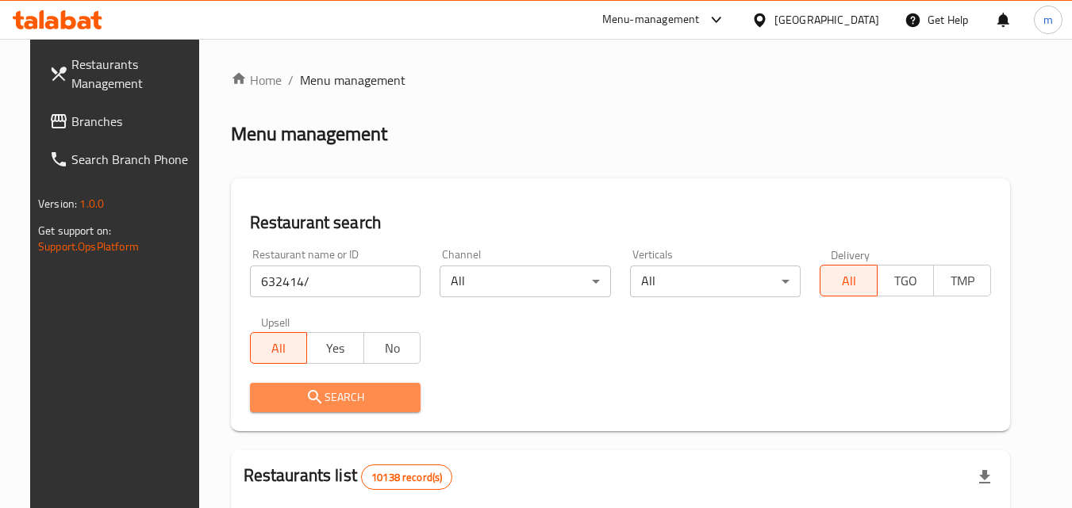
click at [305, 396] on icon "submit" at bounding box center [314, 397] width 19 height 19
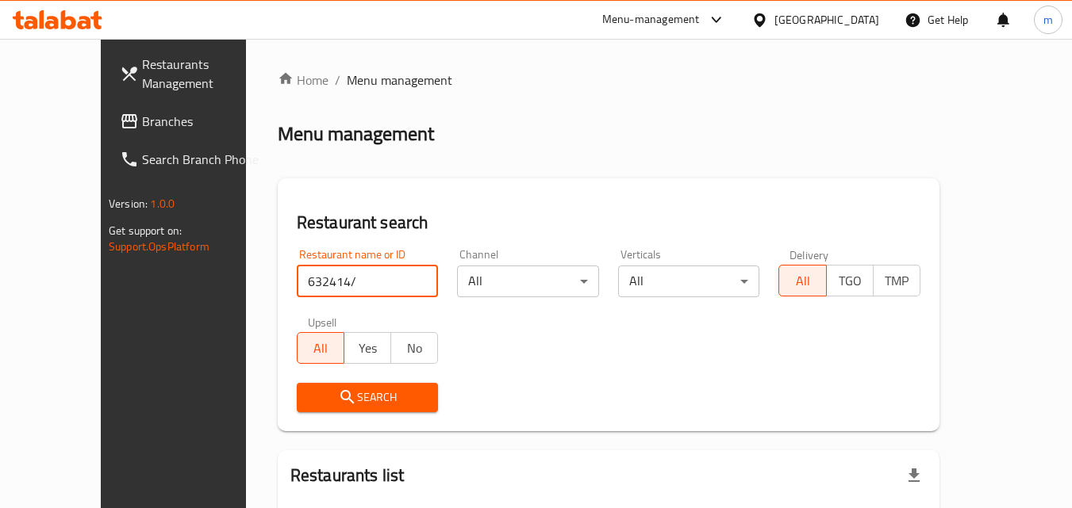
click at [307, 278] on input "632414/" at bounding box center [368, 282] width 142 height 32
type input "632414"
click at [338, 401] on icon "submit" at bounding box center [347, 397] width 19 height 19
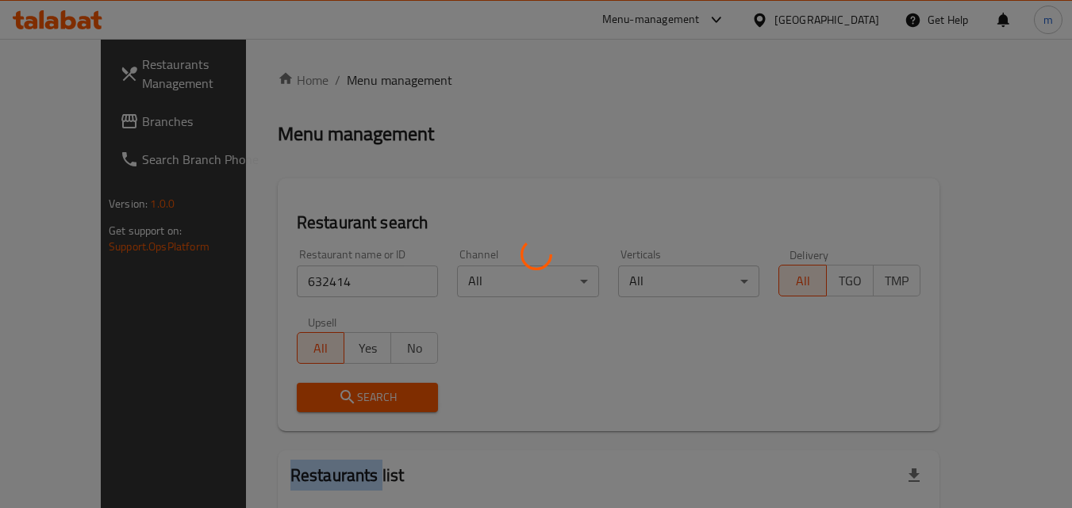
click at [309, 401] on div at bounding box center [536, 254] width 1072 height 508
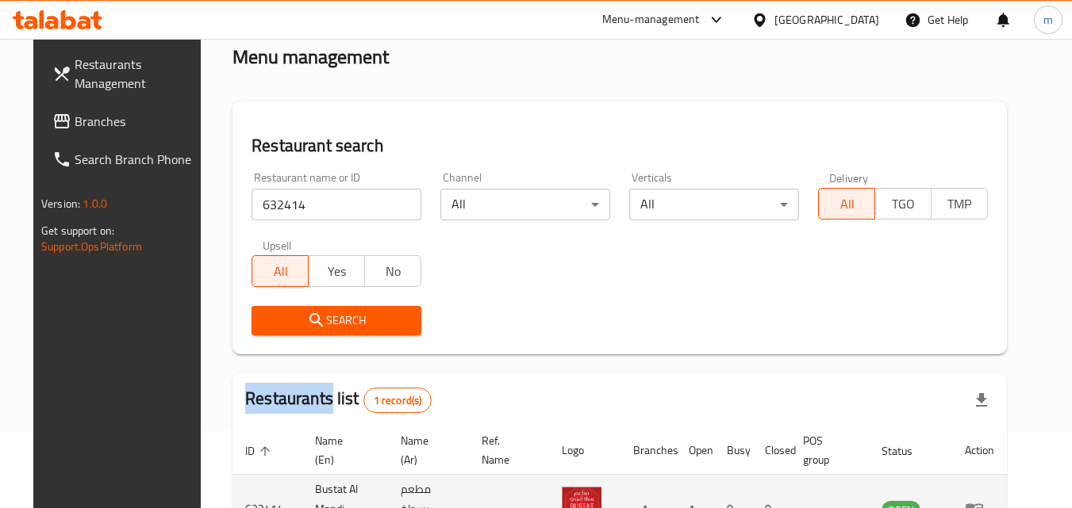
scroll to position [186, 0]
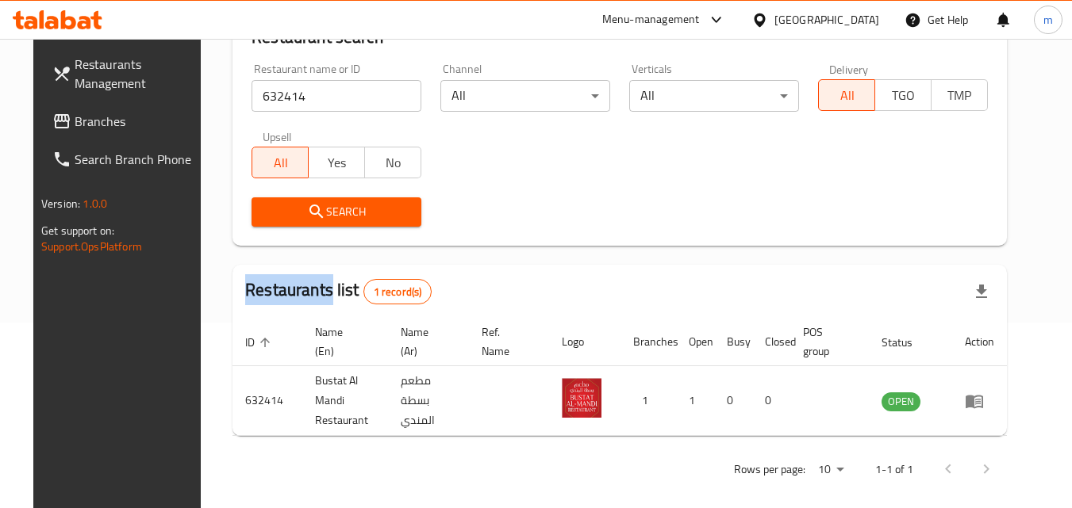
click at [75, 130] on span "Branches" at bounding box center [137, 121] width 125 height 19
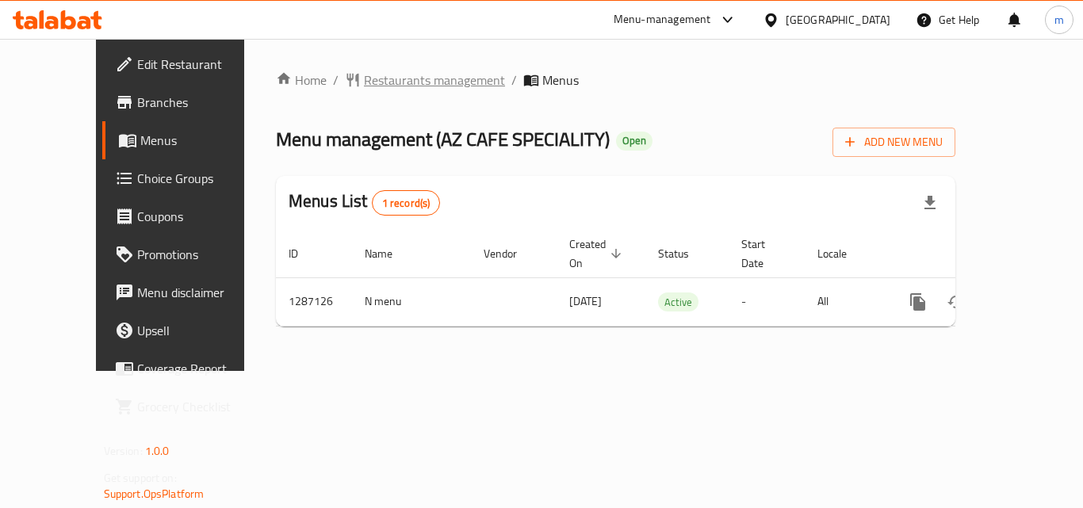
click at [364, 73] on span "Restaurants management" at bounding box center [434, 80] width 141 height 19
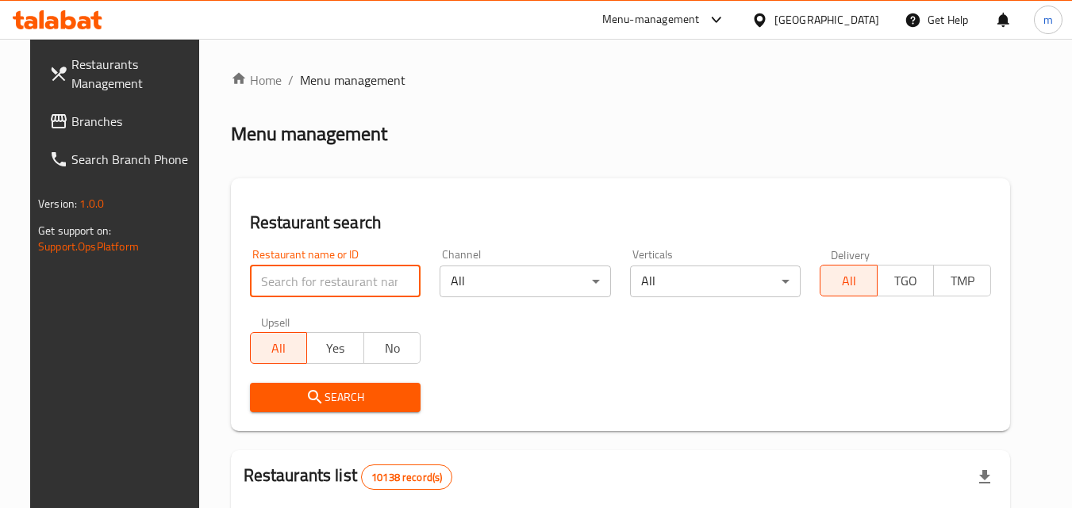
click at [274, 285] on input "search" at bounding box center [335, 282] width 171 height 32
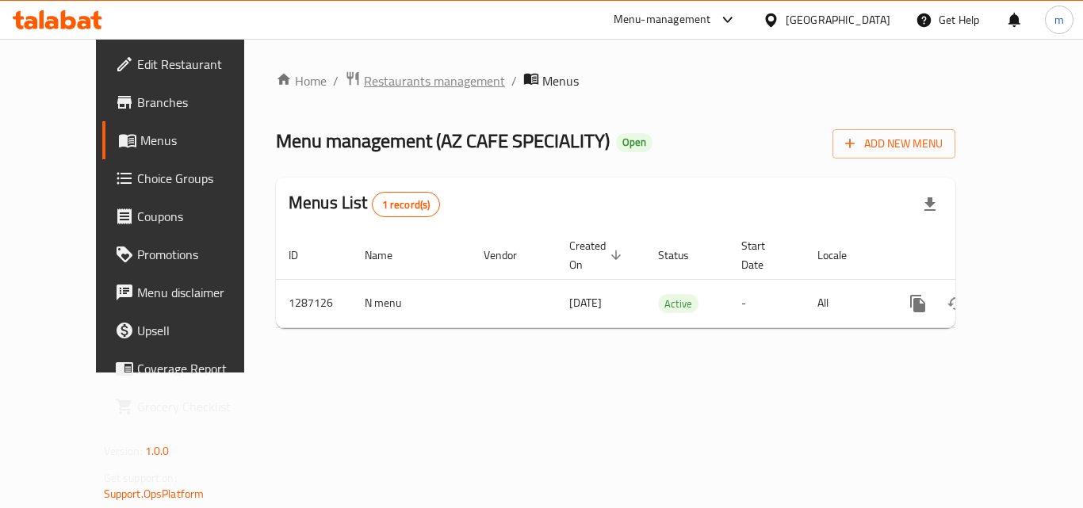
click at [372, 73] on span "Restaurants management" at bounding box center [434, 80] width 141 height 19
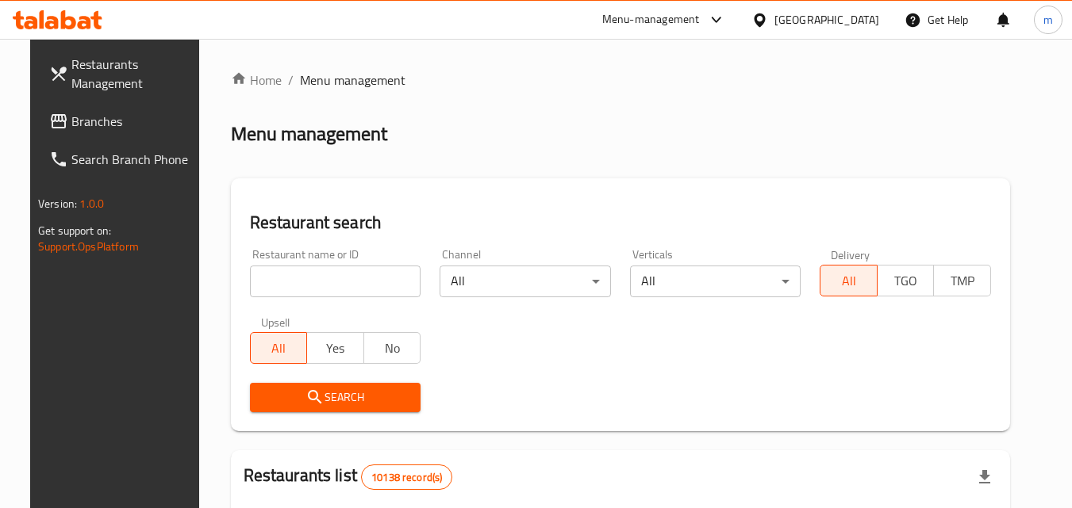
click at [260, 293] on input "search" at bounding box center [335, 282] width 171 height 32
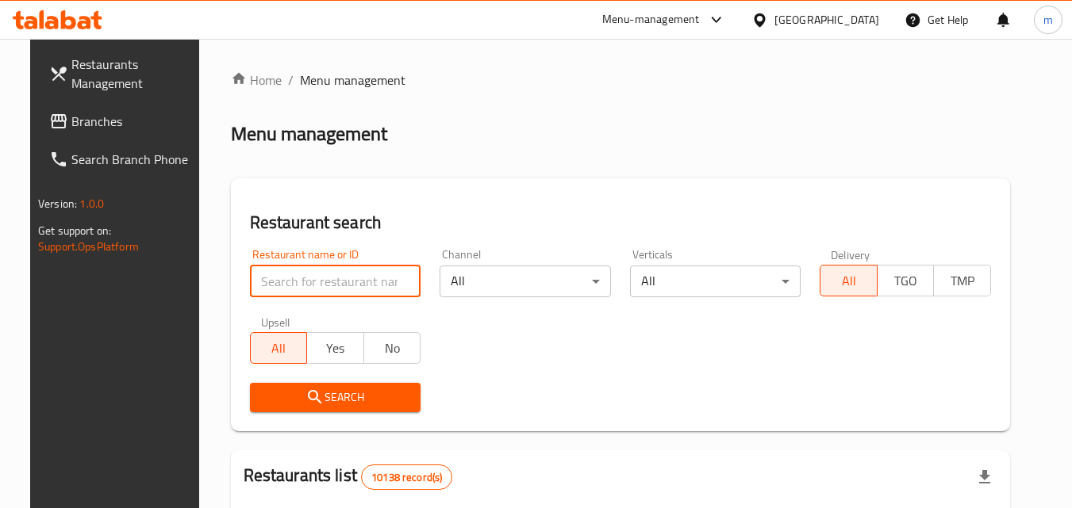
paste input "/696582"
click at [250, 283] on input "/696582" at bounding box center [335, 282] width 171 height 32
type input "696582"
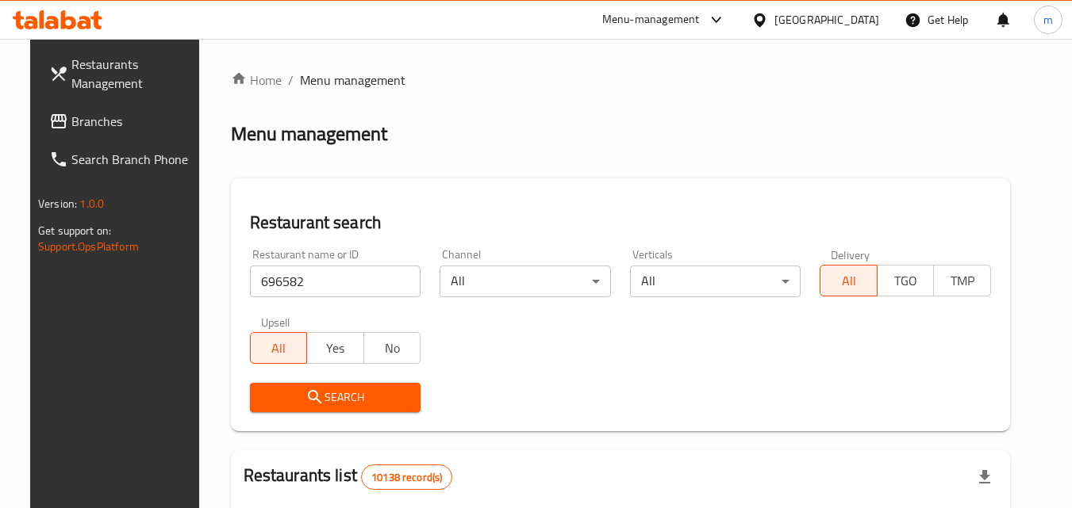
click at [290, 400] on span "Search" at bounding box center [336, 398] width 146 height 20
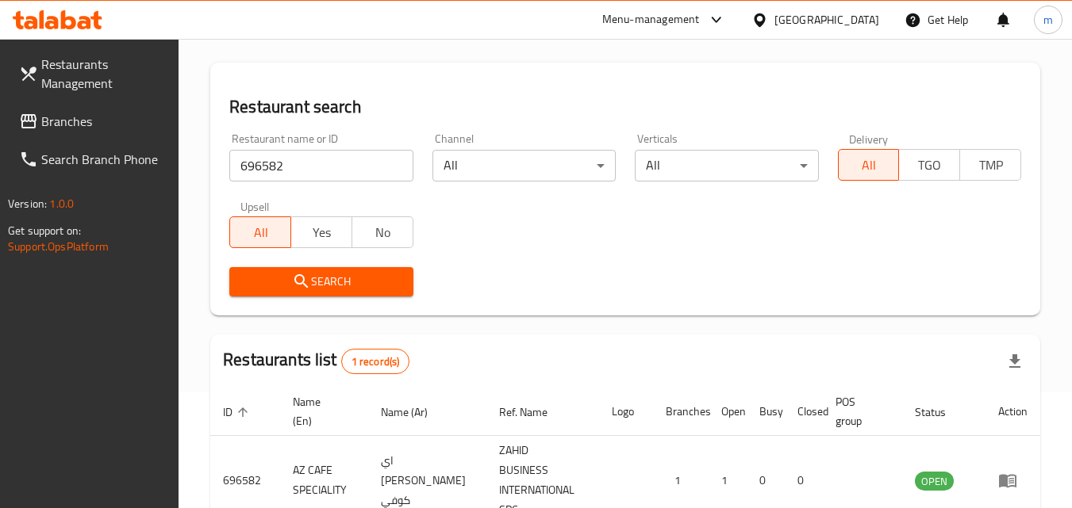
scroll to position [199, 0]
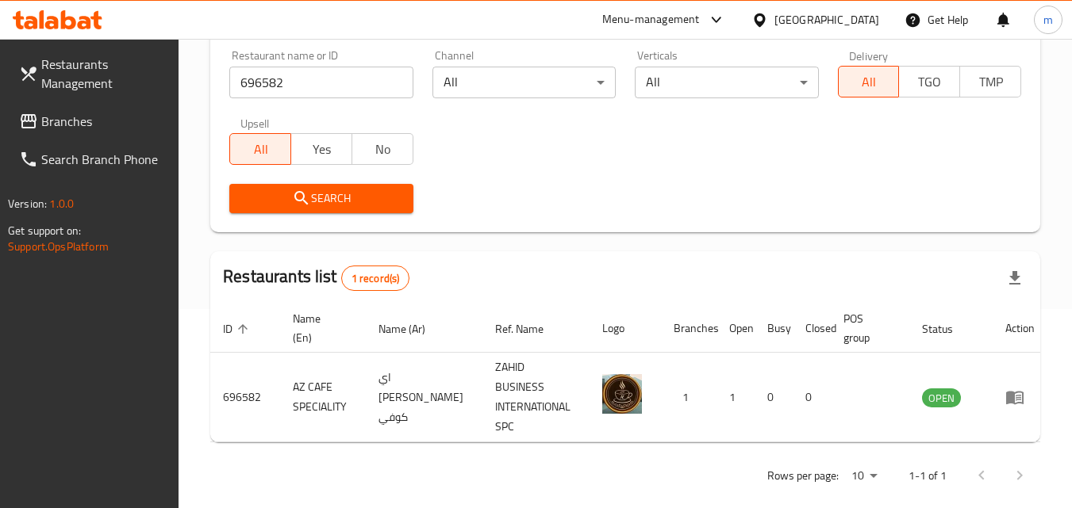
click at [768, 21] on icon at bounding box center [759, 20] width 17 height 17
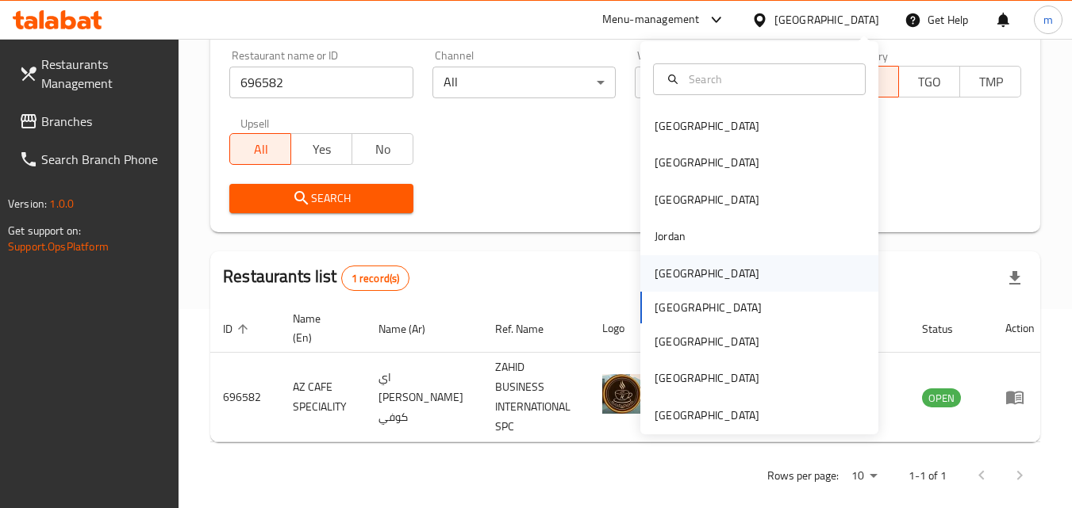
click at [665, 265] on div "[GEOGRAPHIC_DATA]" at bounding box center [706, 273] width 105 height 17
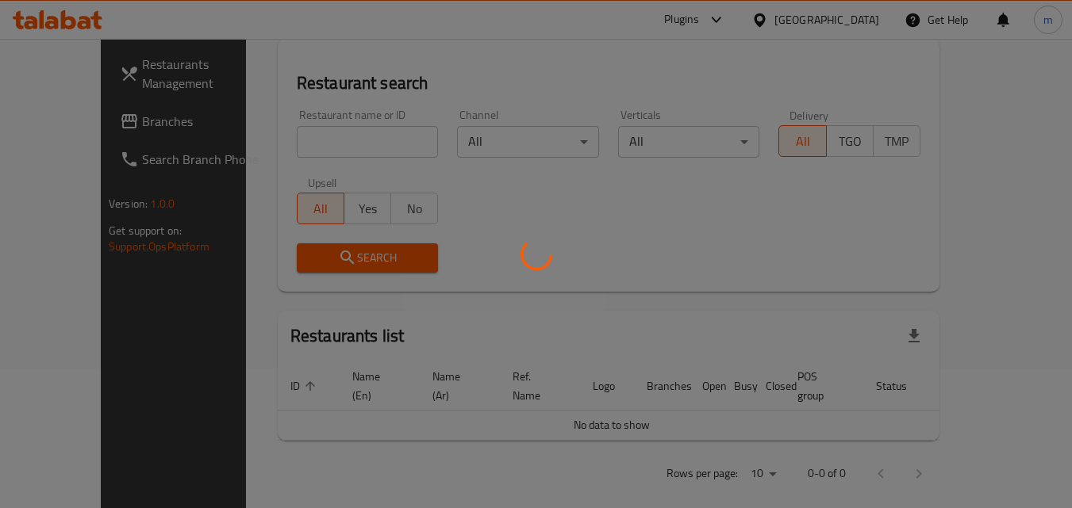
scroll to position [199, 0]
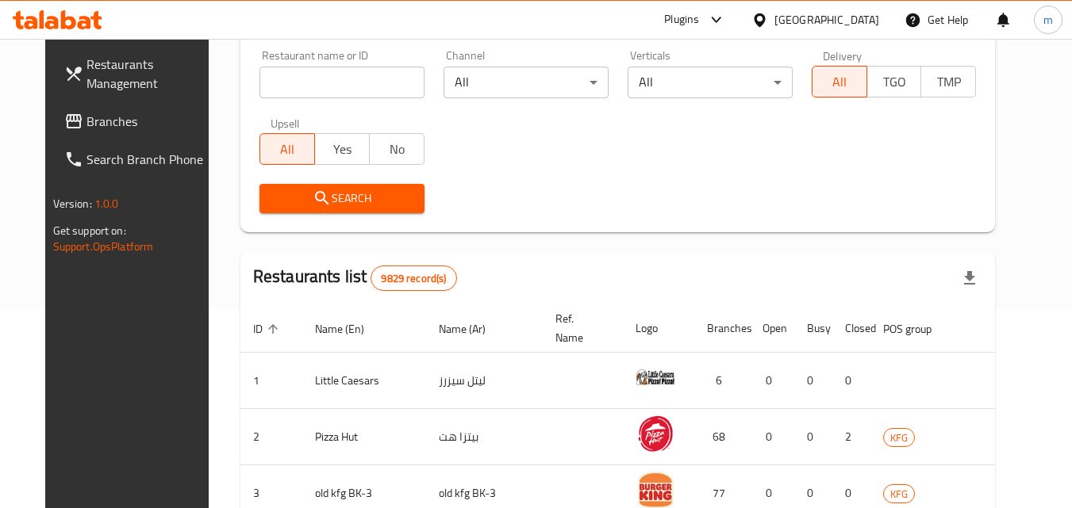
click at [86, 131] on span "Branches" at bounding box center [148, 121] width 125 height 19
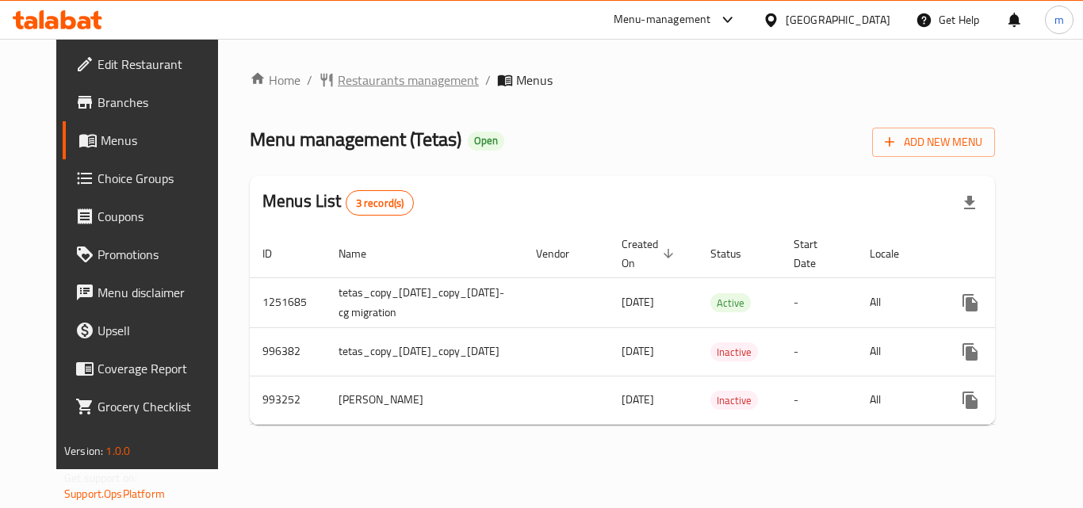
click at [385, 87] on span "Restaurants management" at bounding box center [408, 80] width 141 height 19
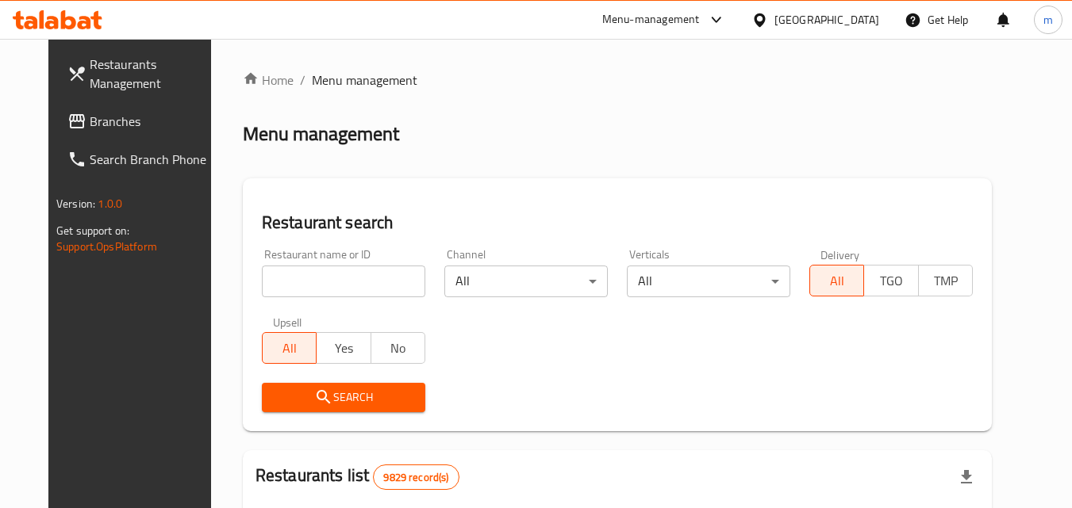
click at [315, 280] on input "search" at bounding box center [343, 282] width 163 height 32
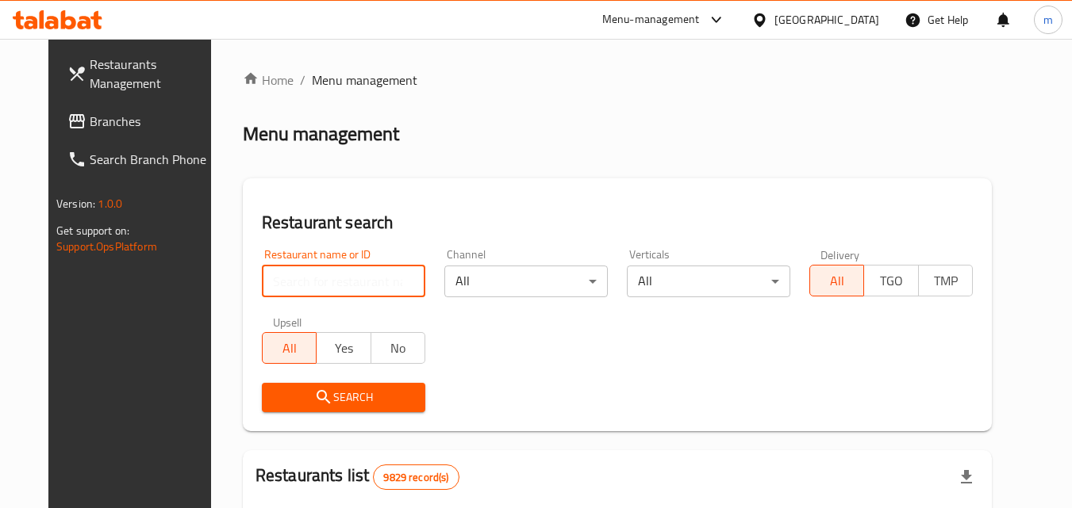
paste input "/660196"
click at [262, 286] on input "/660196" at bounding box center [343, 282] width 163 height 32
type input "660196"
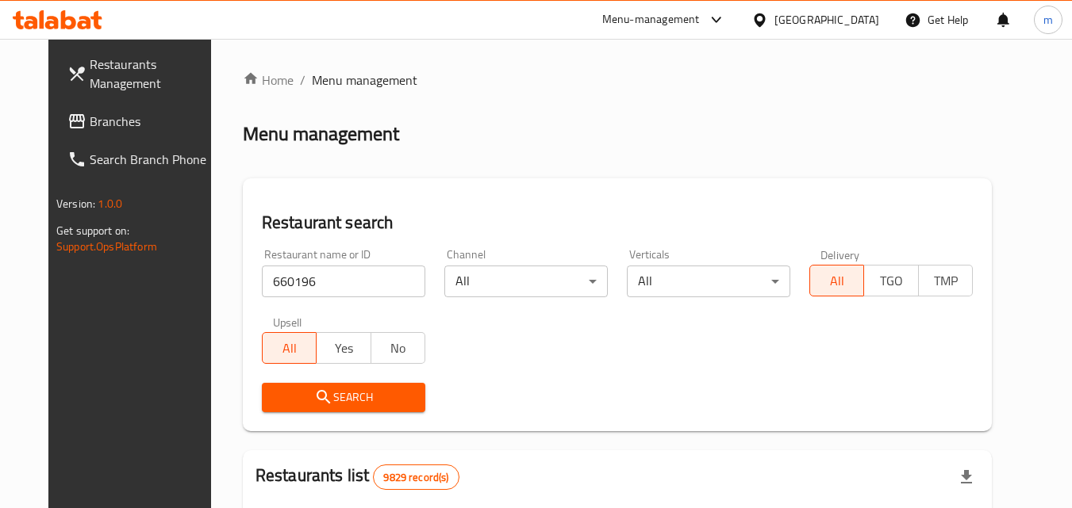
click at [323, 393] on span "Search" at bounding box center [343, 398] width 138 height 20
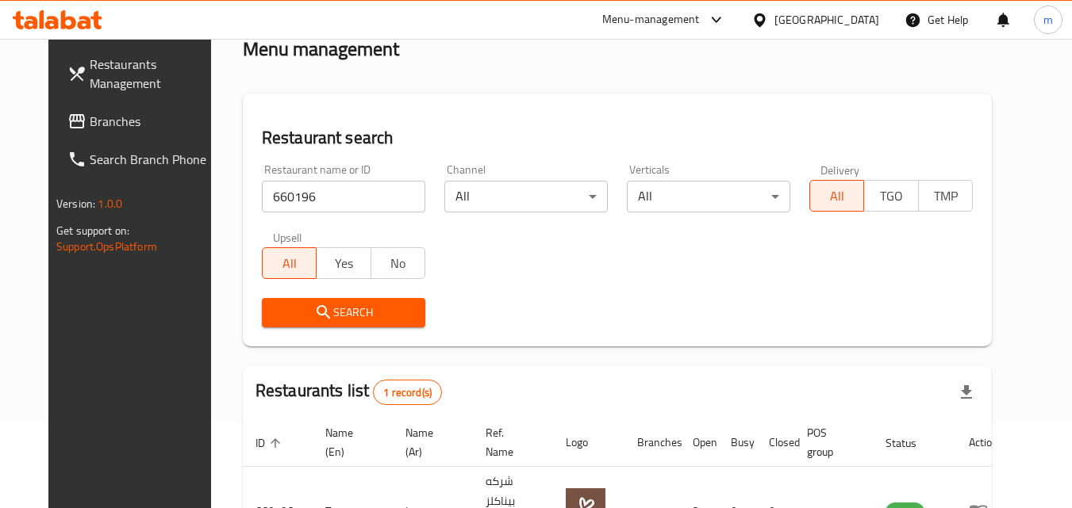
scroll to position [186, 0]
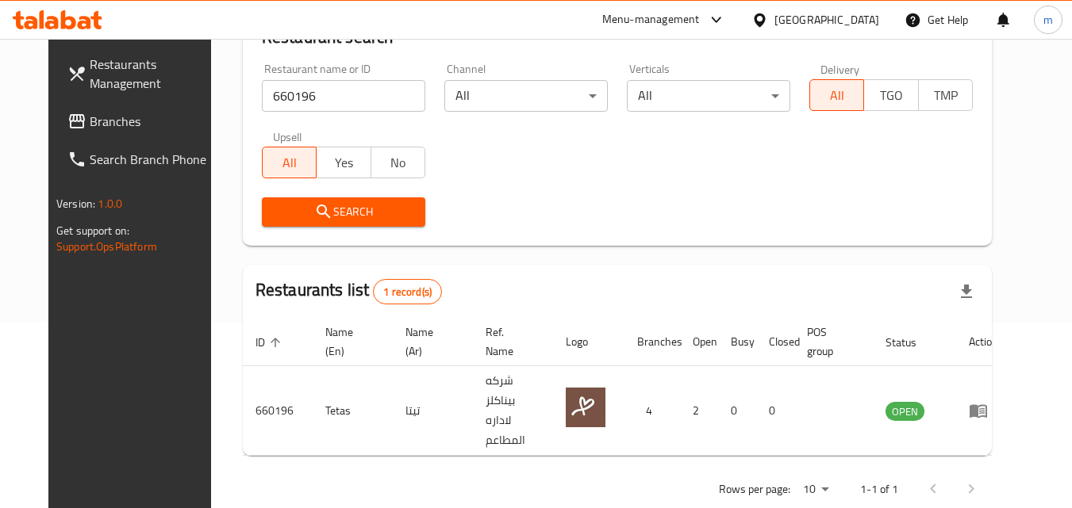
click at [768, 20] on icon at bounding box center [759, 20] width 17 height 17
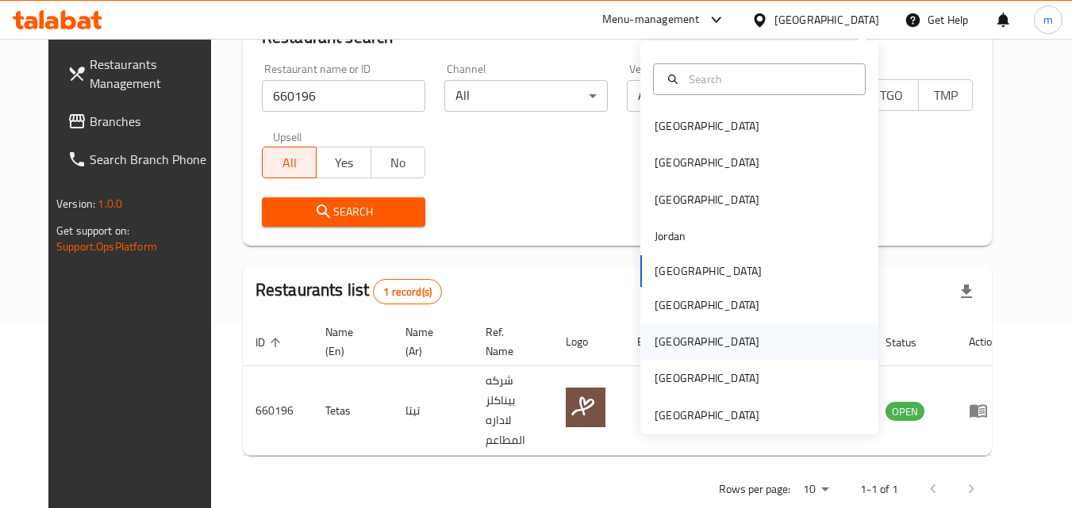
click at [654, 339] on div "[GEOGRAPHIC_DATA]" at bounding box center [706, 341] width 105 height 17
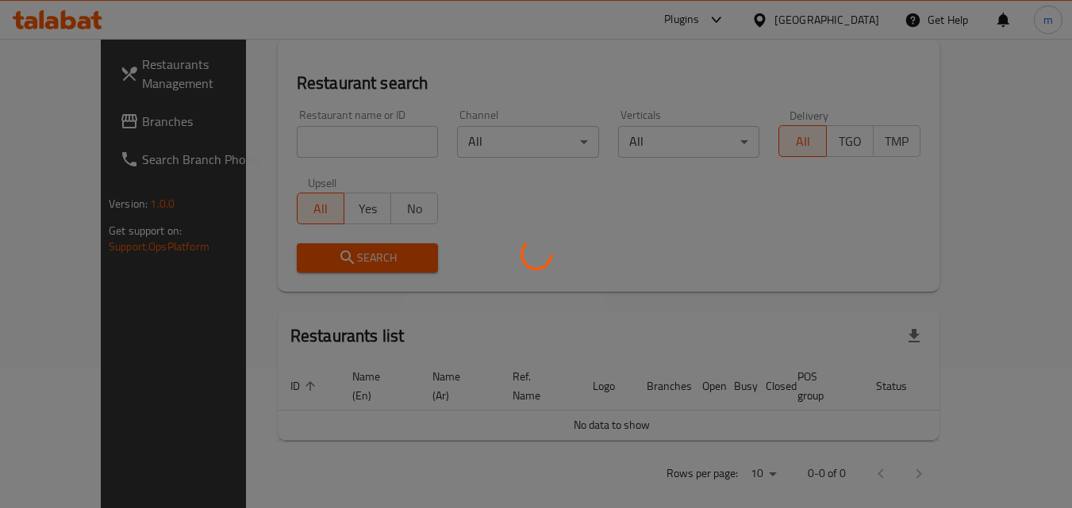
scroll to position [186, 0]
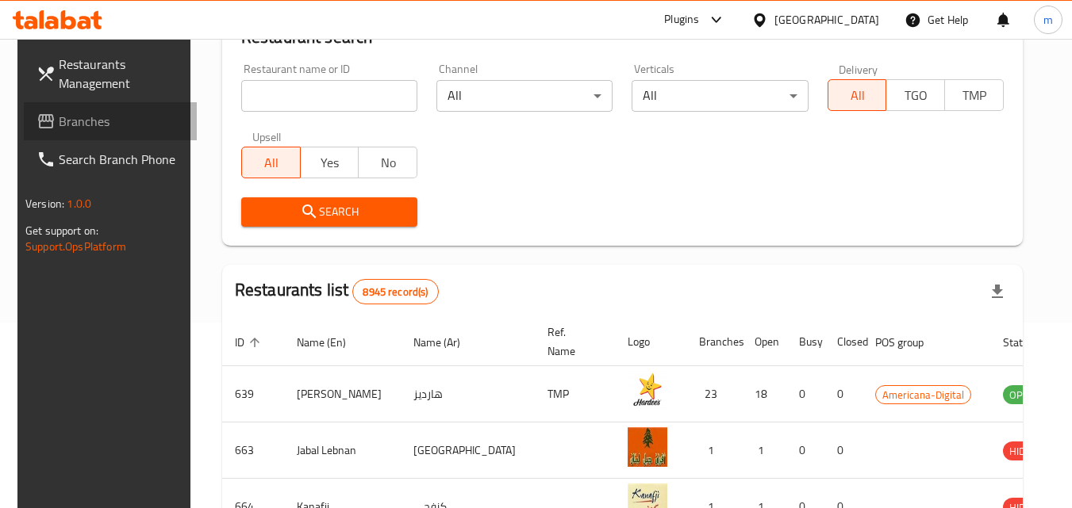
click at [68, 123] on span "Branches" at bounding box center [121, 121] width 125 height 19
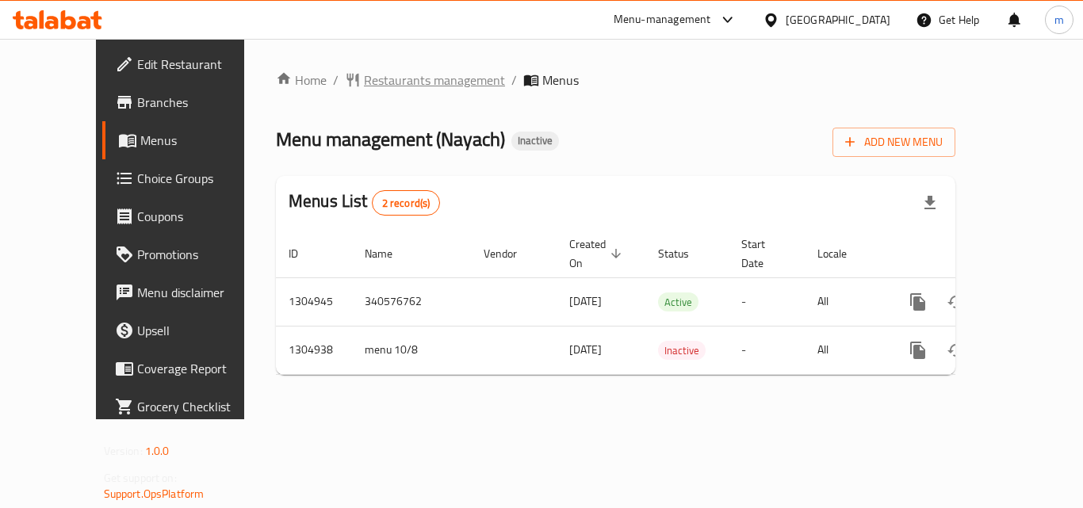
click at [364, 77] on span "Restaurants management" at bounding box center [434, 80] width 141 height 19
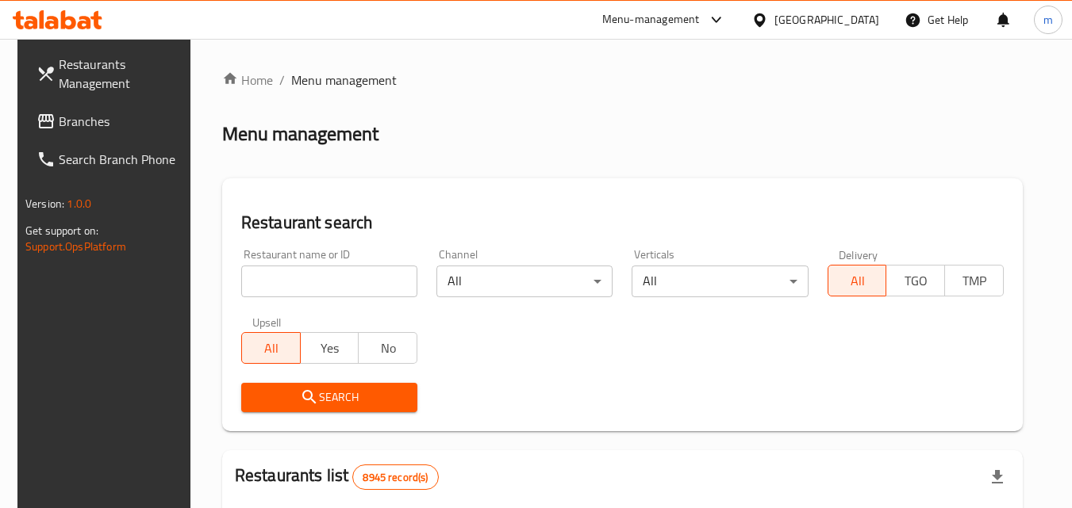
click at [336, 281] on input "search" at bounding box center [329, 282] width 176 height 32
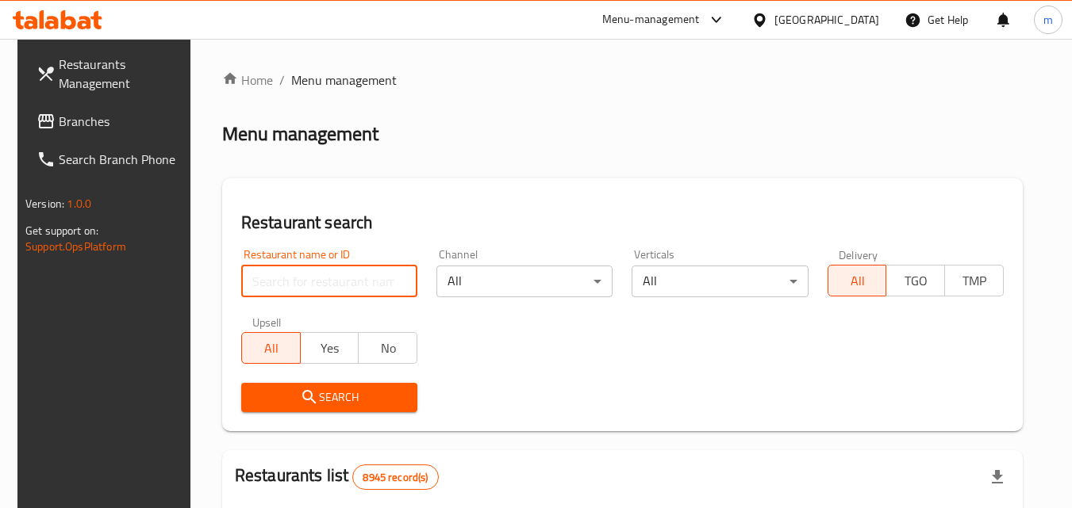
paste input "703466"
type input "703466"
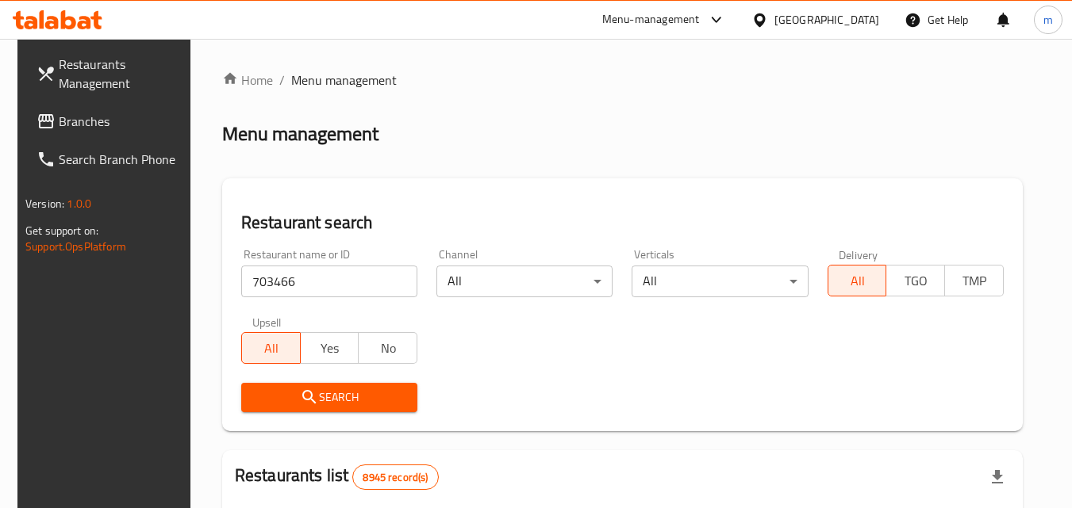
click at [343, 402] on span "Search" at bounding box center [329, 398] width 151 height 20
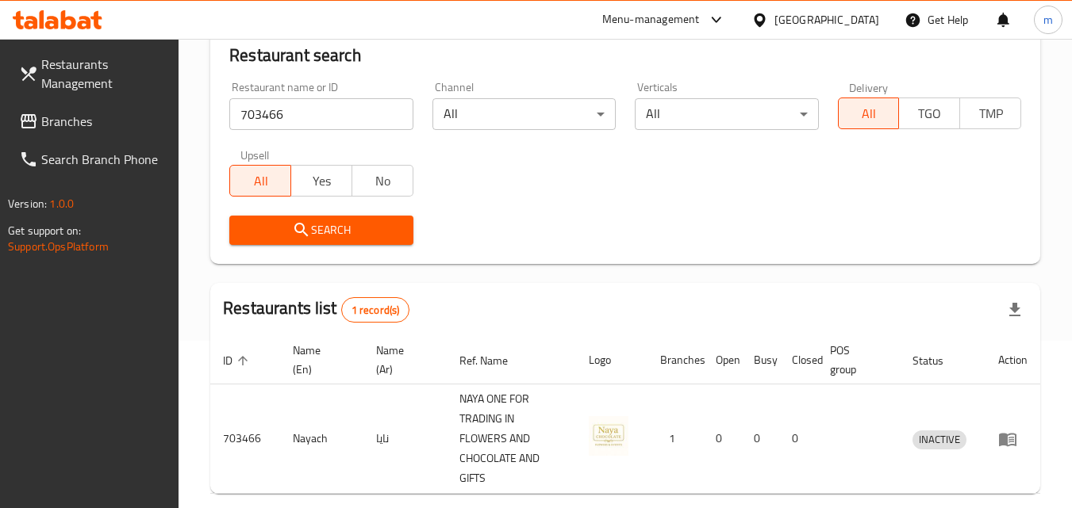
scroll to position [219, 0]
